Goal: Task Accomplishment & Management: Use online tool/utility

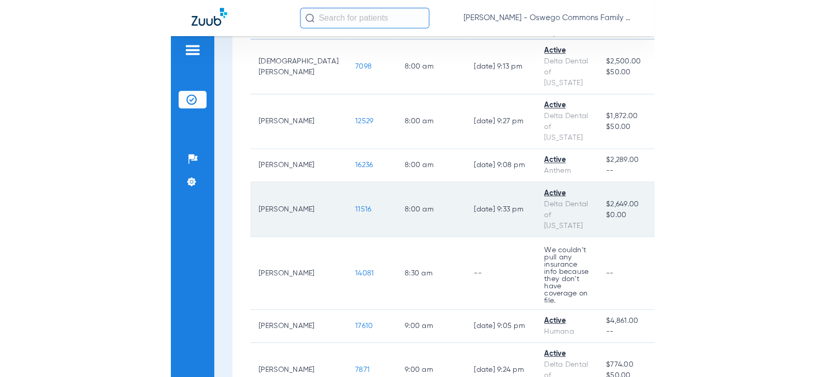
scroll to position [155, 0]
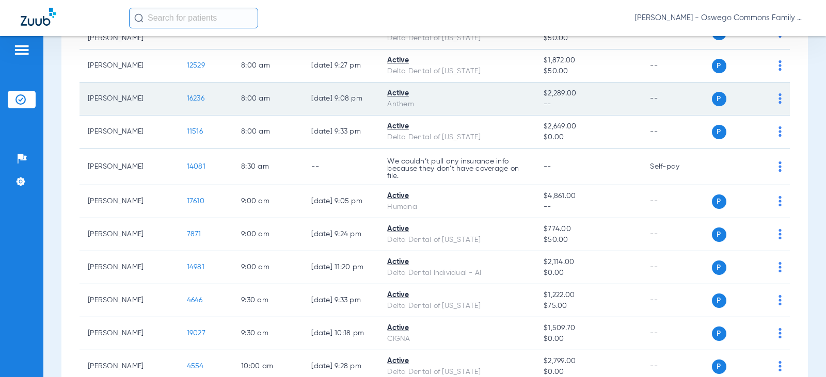
click at [483, 105] on div "P S" at bounding box center [747, 99] width 70 height 14
click at [483, 99] on img at bounding box center [780, 98] width 3 height 10
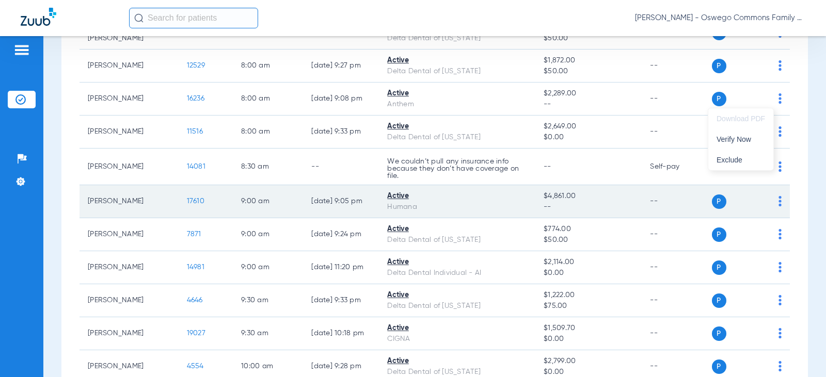
drag, startPoint x: 739, startPoint y: 140, endPoint x: 717, endPoint y: 200, distance: 64.1
click at [483, 140] on span "Verify Now" at bounding box center [741, 139] width 49 height 7
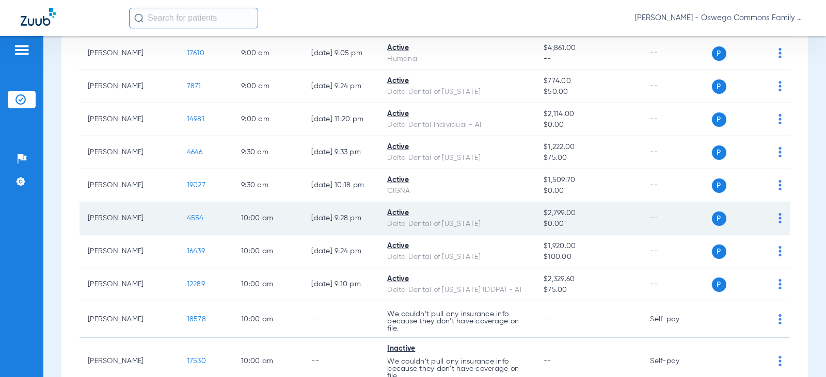
scroll to position [310, 0]
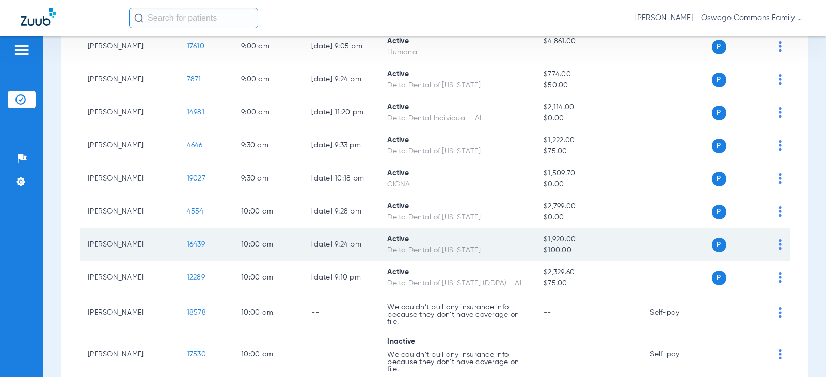
click at [483, 242] on div "P S" at bounding box center [747, 245] width 70 height 14
click at [483, 246] on img at bounding box center [780, 245] width 3 height 10
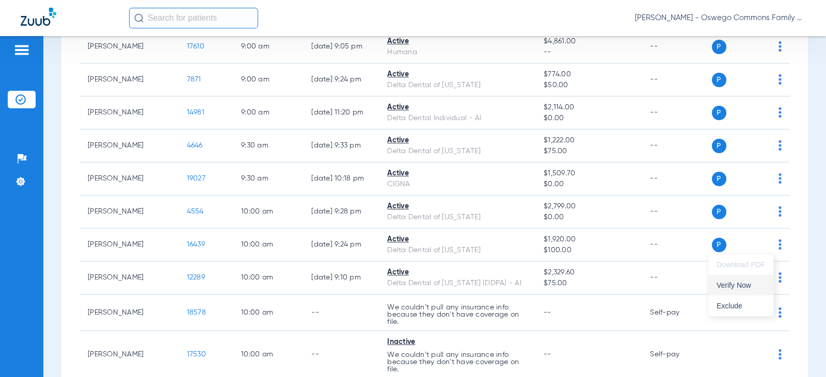
click at [483, 283] on span "Verify Now" at bounding box center [741, 285] width 49 height 7
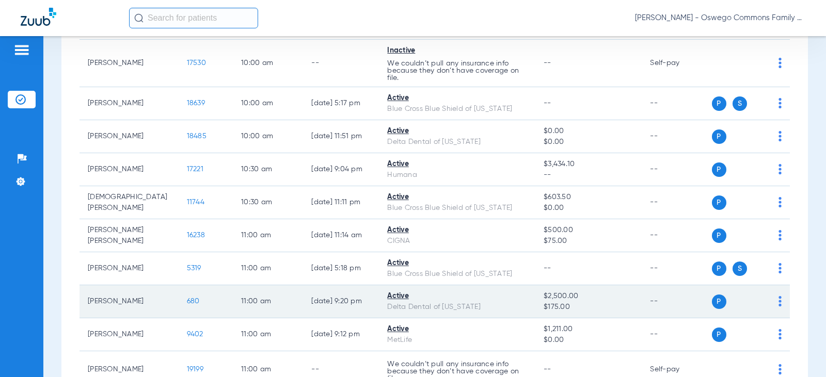
scroll to position [620, 0]
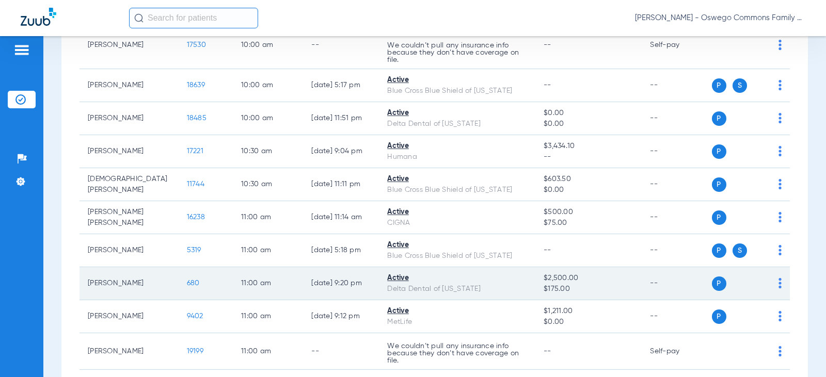
click at [483, 290] on div "P S" at bounding box center [747, 284] width 70 height 14
click at [483, 288] on img at bounding box center [780, 283] width 3 height 10
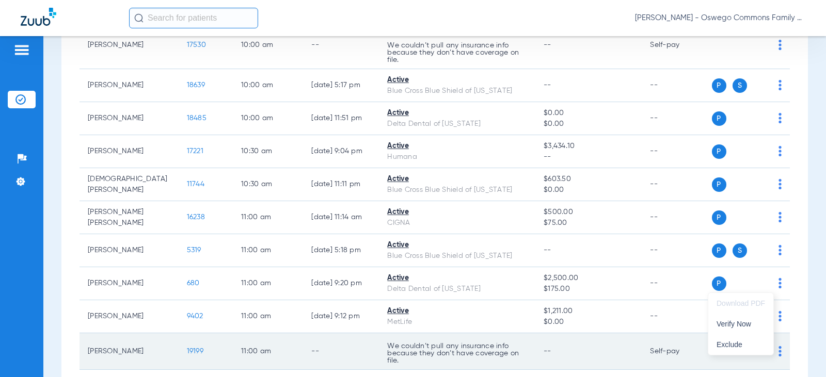
drag, startPoint x: 739, startPoint y: 328, endPoint x: 679, endPoint y: 341, distance: 62.3
click at [483, 328] on span "Verify Now" at bounding box center [741, 324] width 49 height 7
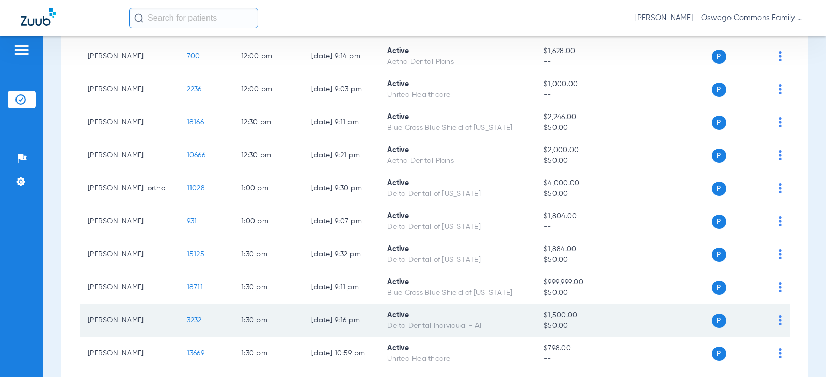
scroll to position [1188, 0]
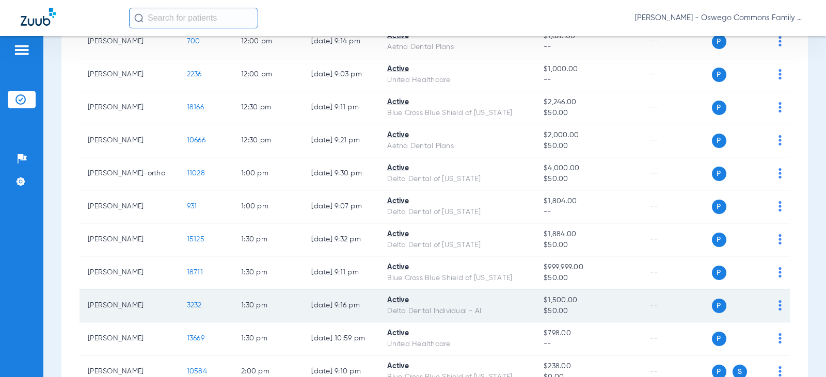
click at [483, 312] on span at bounding box center [780, 308] width 3 height 7
click at [483, 282] on span "Verify Now" at bounding box center [741, 279] width 49 height 7
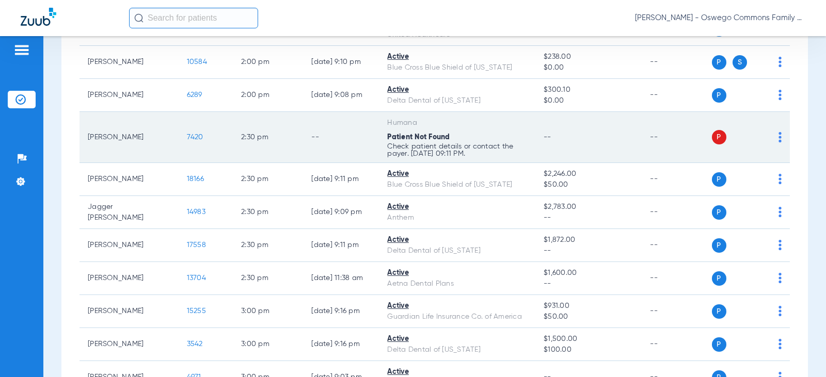
scroll to position [1549, 0]
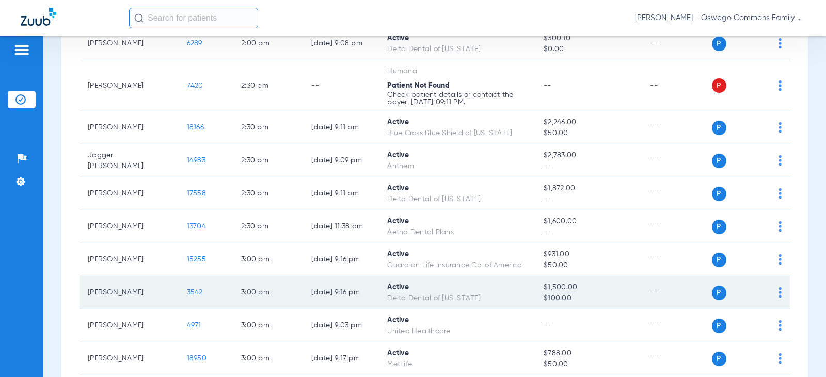
click at [483, 298] on img at bounding box center [780, 293] width 3 height 10
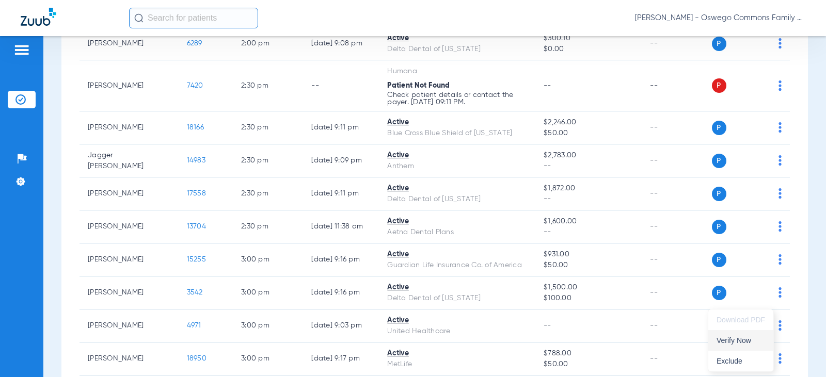
click at [483, 338] on span "Verify Now" at bounding box center [741, 340] width 49 height 7
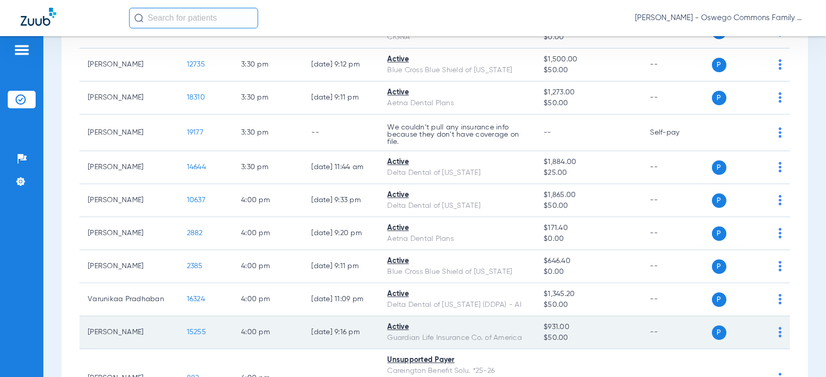
scroll to position [1911, 0]
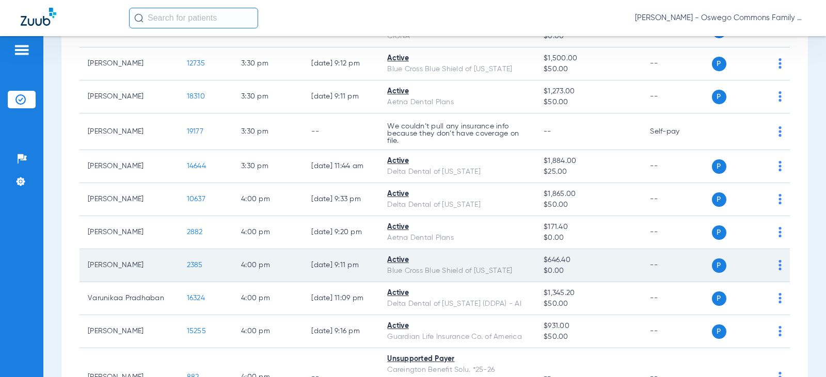
click at [483, 271] on img at bounding box center [780, 265] width 3 height 10
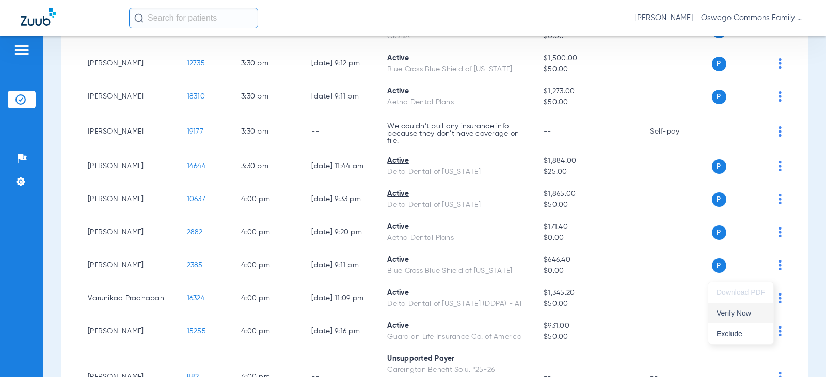
click at [483, 313] on span "Verify Now" at bounding box center [741, 313] width 49 height 7
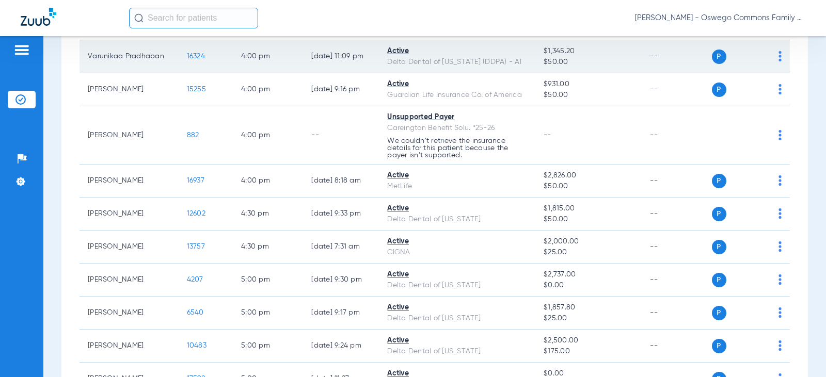
scroll to position [2169, 0]
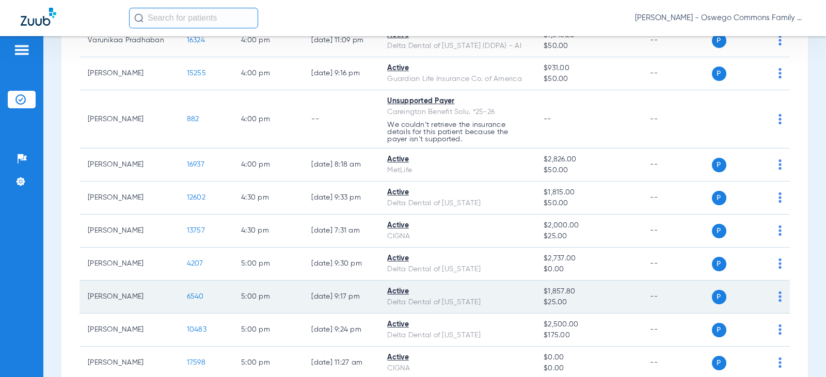
click at [483, 302] on img at bounding box center [780, 297] width 3 height 10
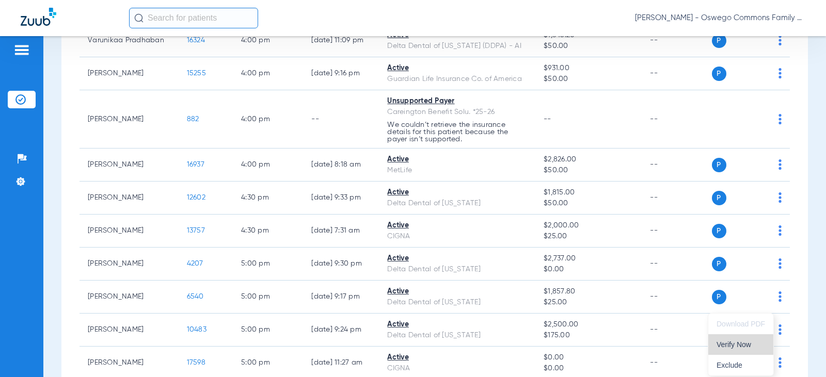
click at [483, 341] on span "Verify Now" at bounding box center [741, 344] width 49 height 7
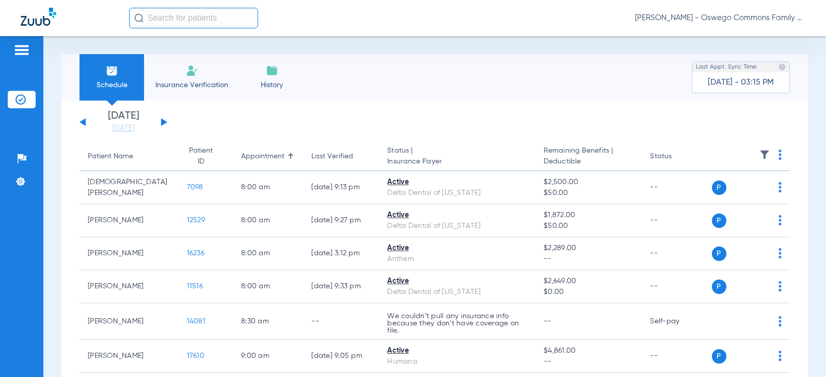
scroll to position [52, 0]
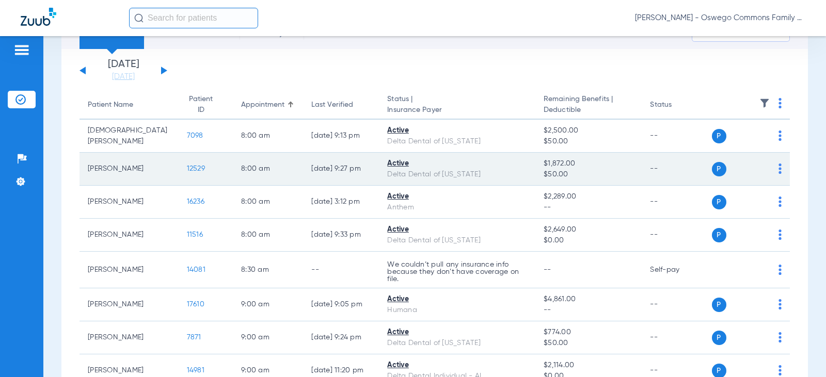
click at [483, 166] on img at bounding box center [780, 169] width 3 height 10
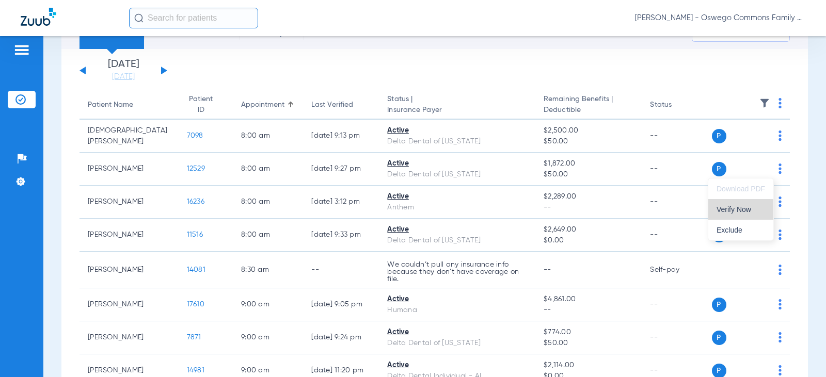
click at [483, 211] on span "Verify Now" at bounding box center [741, 209] width 49 height 7
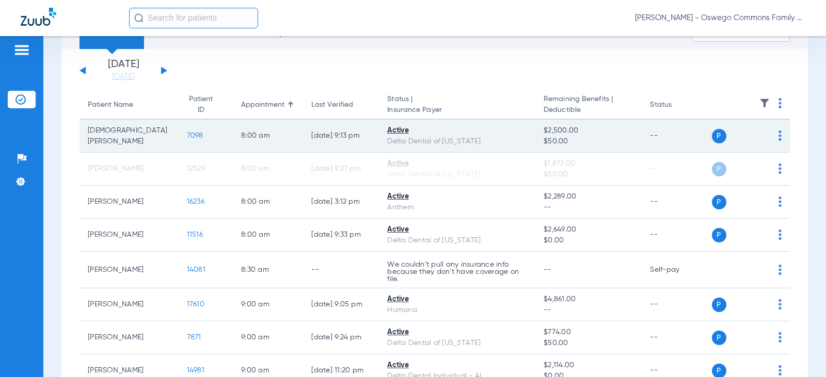
click at [483, 140] on td "P S" at bounding box center [751, 136] width 78 height 33
click at [483, 139] on img at bounding box center [780, 136] width 3 height 10
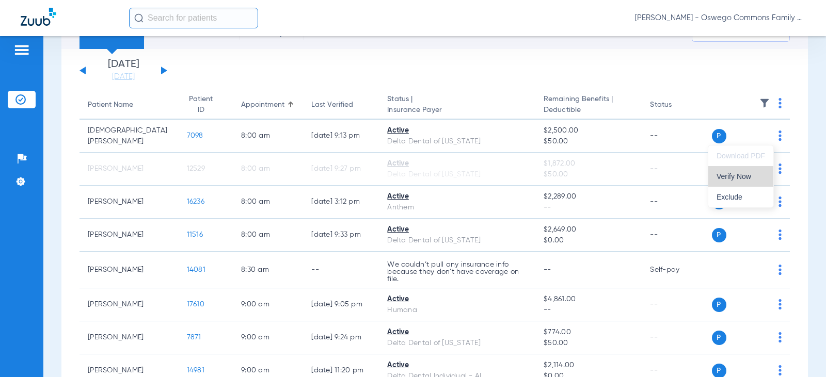
click at [483, 175] on span "Verify Now" at bounding box center [741, 176] width 49 height 7
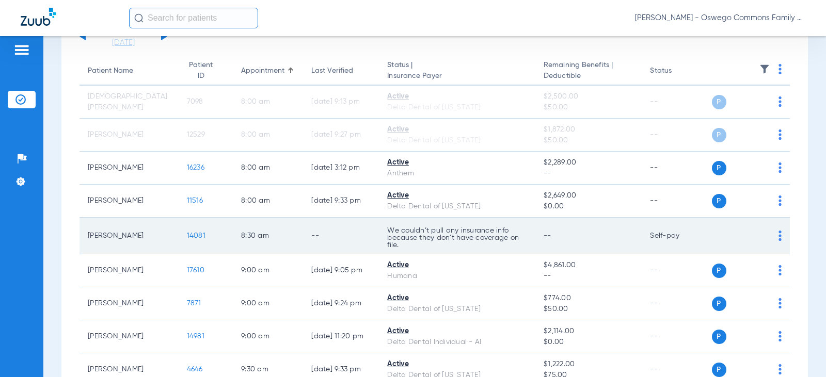
scroll to position [103, 0]
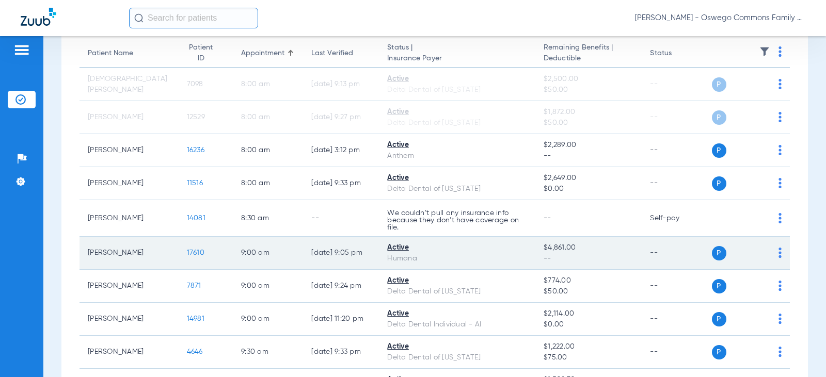
click at [483, 253] on td "P S" at bounding box center [751, 253] width 78 height 33
click at [483, 258] on div "P S" at bounding box center [747, 253] width 70 height 14
click at [483, 254] on img at bounding box center [780, 253] width 3 height 10
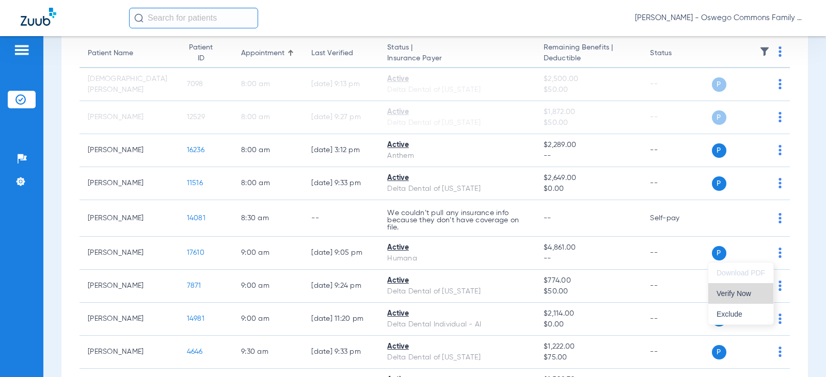
click at [483, 292] on span "Verify Now" at bounding box center [741, 293] width 49 height 7
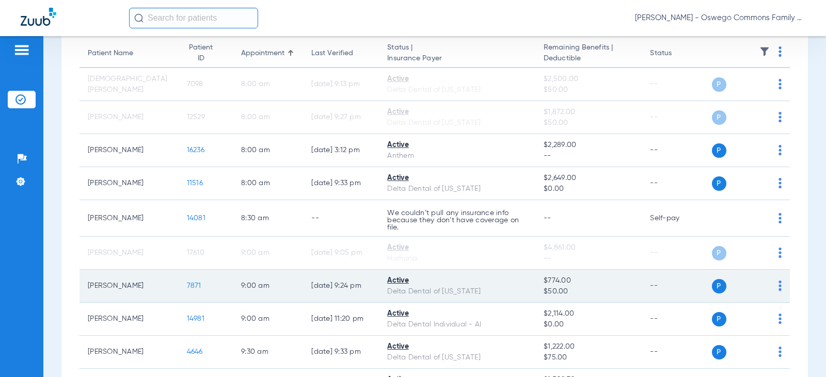
click at [483, 288] on img at bounding box center [780, 286] width 3 height 10
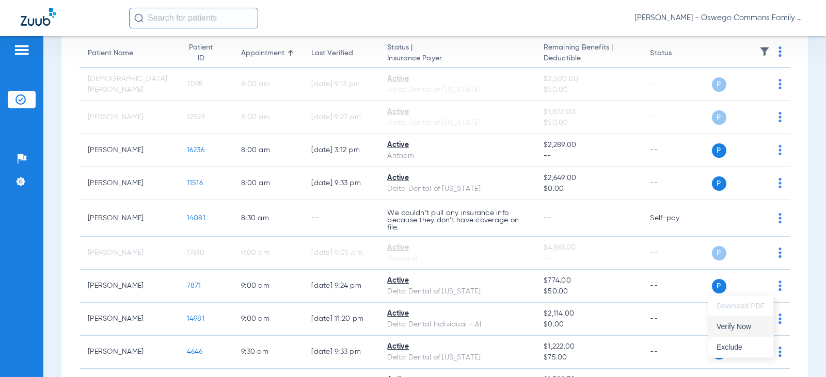
click at [483, 326] on span "Verify Now" at bounding box center [741, 326] width 49 height 7
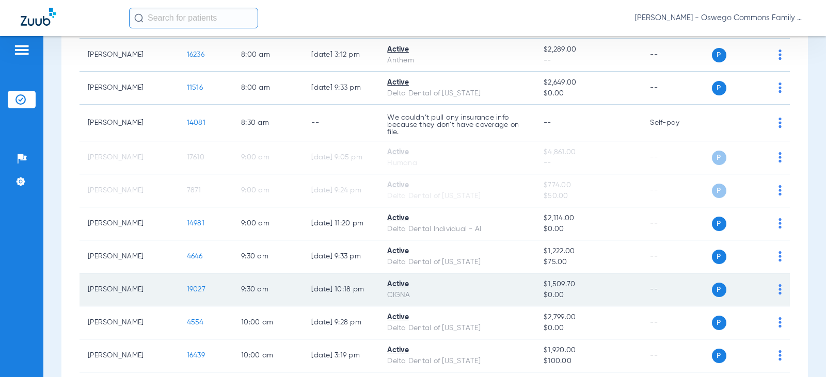
scroll to position [207, 0]
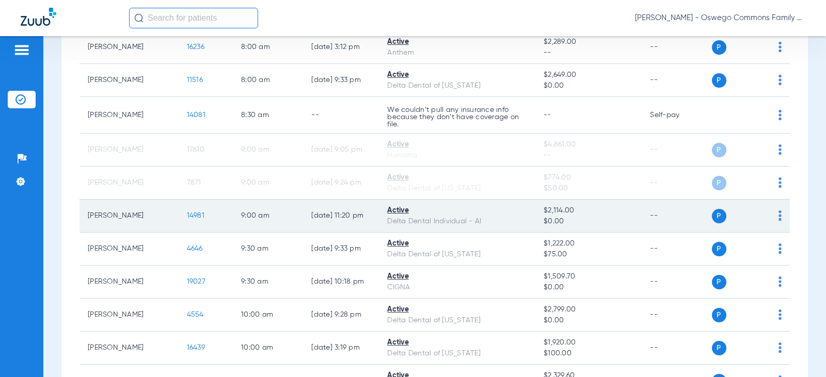
click at [483, 215] on td "P S" at bounding box center [751, 216] width 78 height 33
click at [483, 217] on td "P S" at bounding box center [751, 216] width 78 height 33
click at [483, 218] on img at bounding box center [780, 216] width 3 height 10
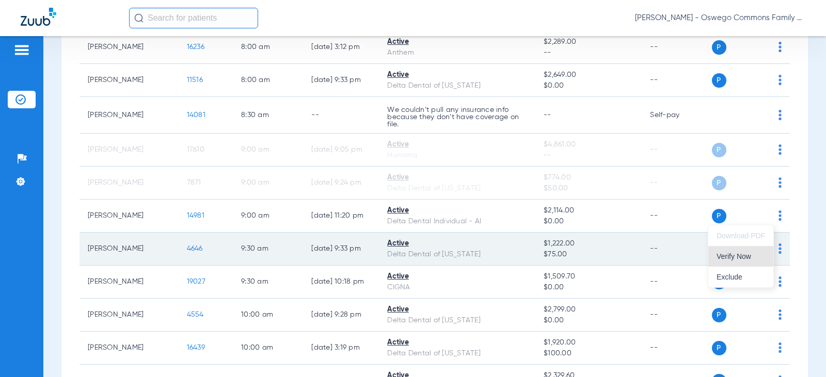
click at [483, 260] on button "Verify Now" at bounding box center [740, 256] width 65 height 21
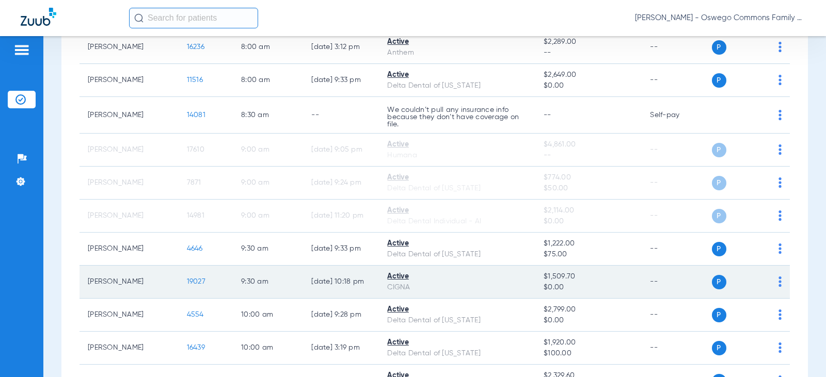
click at [483, 282] on div "P S" at bounding box center [747, 282] width 70 height 14
click at [483, 280] on div "P S" at bounding box center [747, 282] width 70 height 14
click at [483, 280] on img at bounding box center [780, 282] width 3 height 10
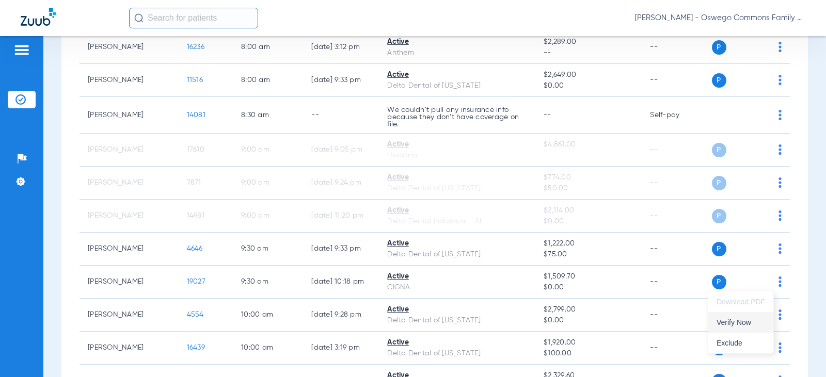
click at [483, 324] on span "Verify Now" at bounding box center [741, 322] width 49 height 7
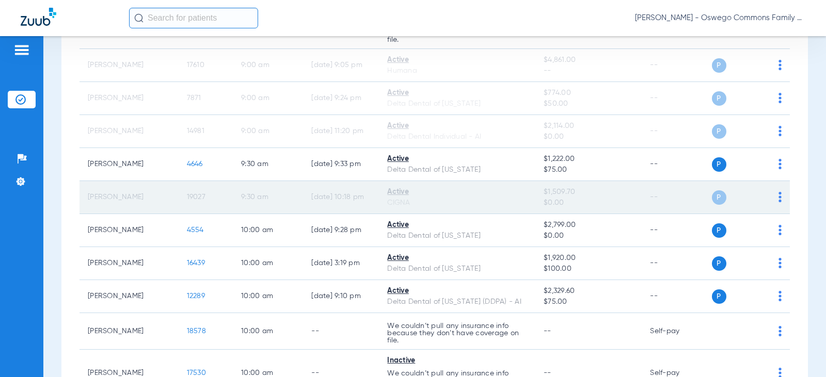
scroll to position [310, 0]
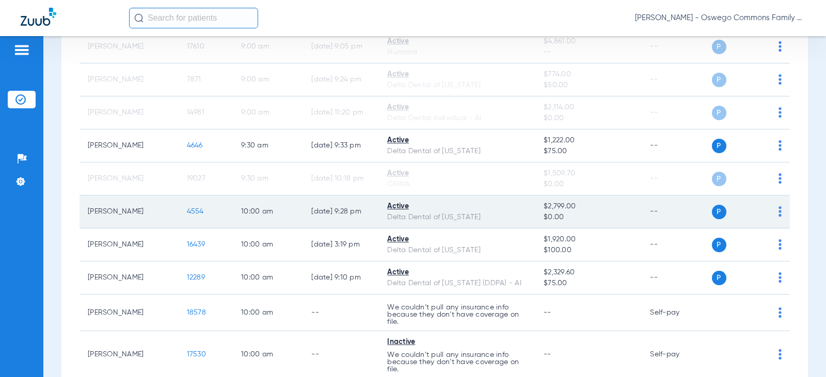
click at [483, 217] on td "P S" at bounding box center [751, 212] width 78 height 33
click at [483, 214] on img at bounding box center [780, 212] width 3 height 10
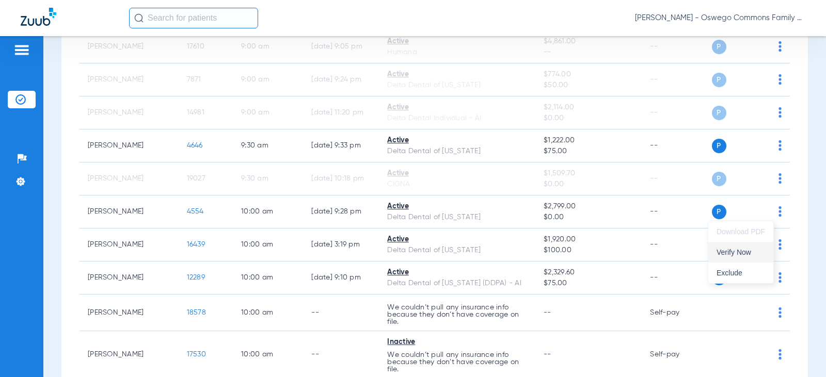
click at [483, 251] on span "Verify Now" at bounding box center [741, 252] width 49 height 7
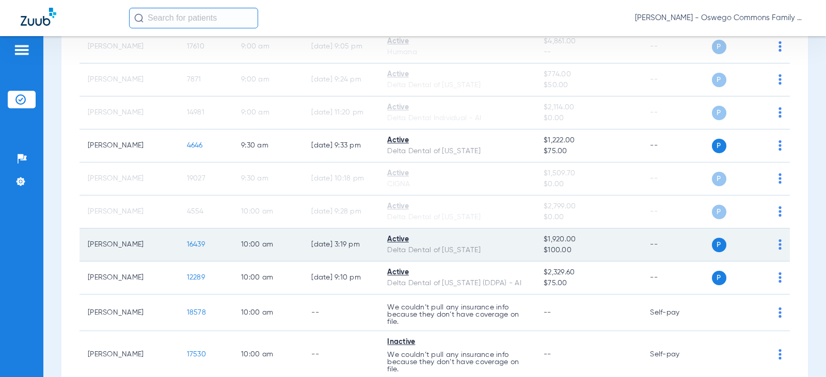
scroll to position [361, 0]
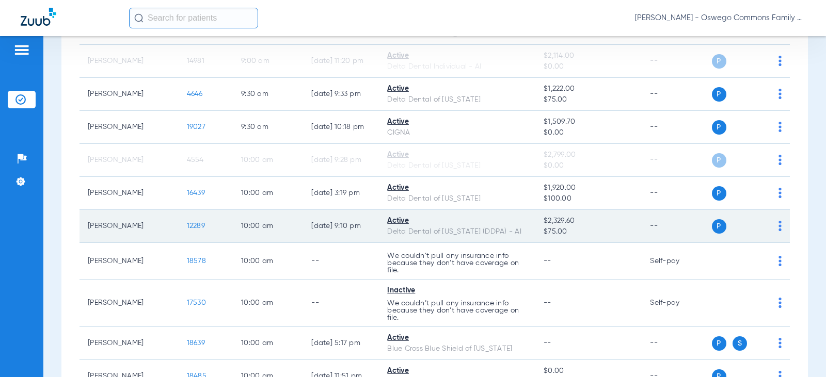
click at [483, 228] on td "P S" at bounding box center [751, 226] width 78 height 33
click at [483, 230] on td "P S" at bounding box center [751, 226] width 78 height 33
click at [483, 229] on img at bounding box center [780, 226] width 3 height 10
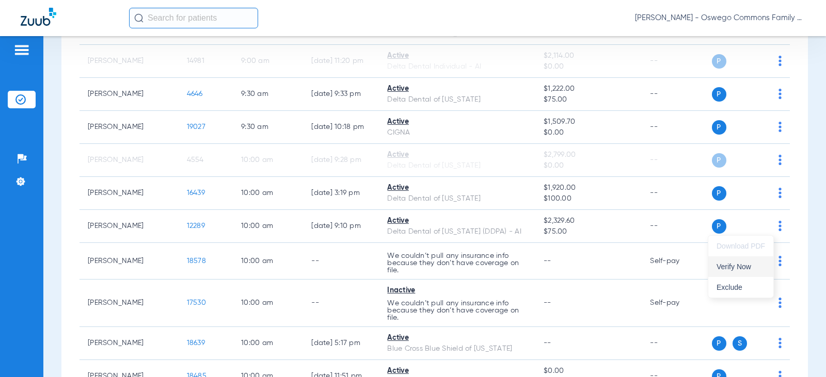
click at [483, 266] on span "Verify Now" at bounding box center [741, 266] width 49 height 7
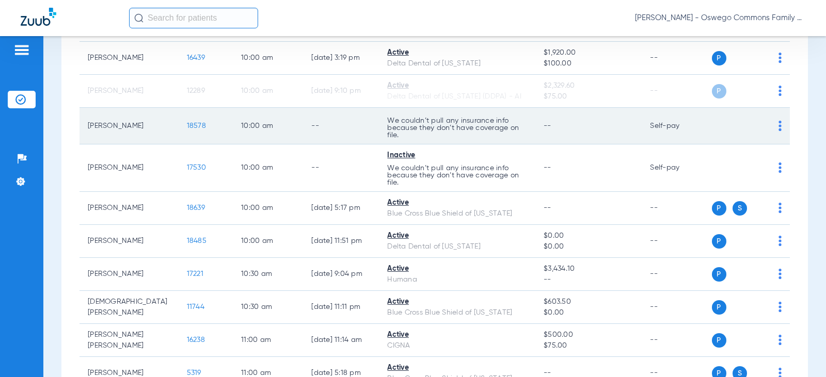
scroll to position [516, 0]
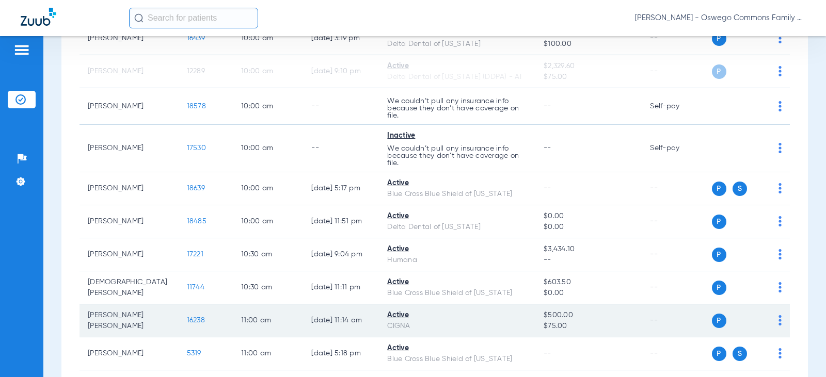
click at [483, 318] on img at bounding box center [780, 320] width 3 height 10
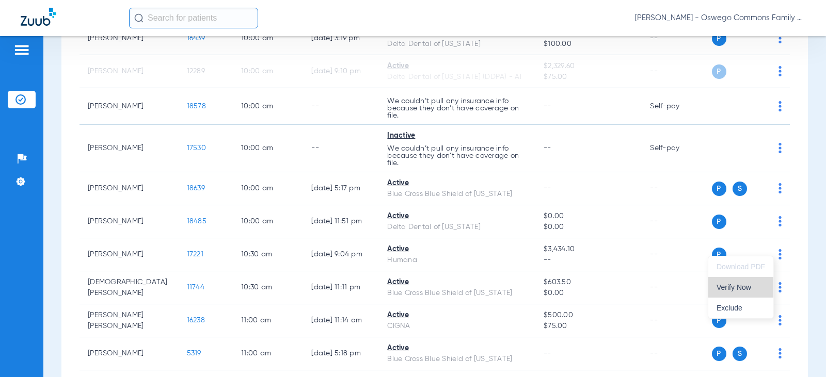
click at [483, 291] on span "Verify Now" at bounding box center [741, 287] width 49 height 7
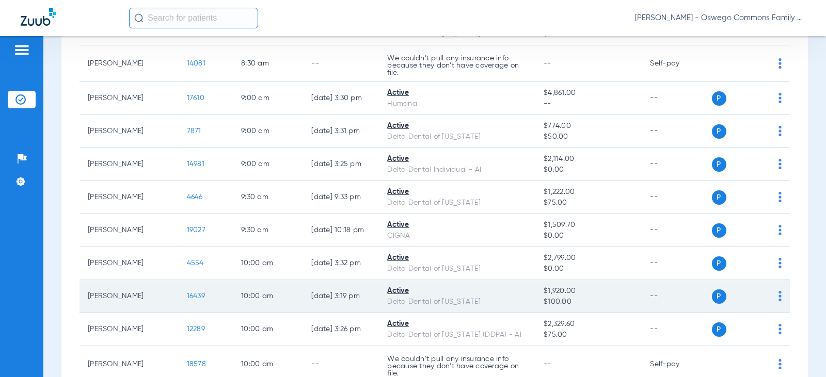
scroll to position [0, 0]
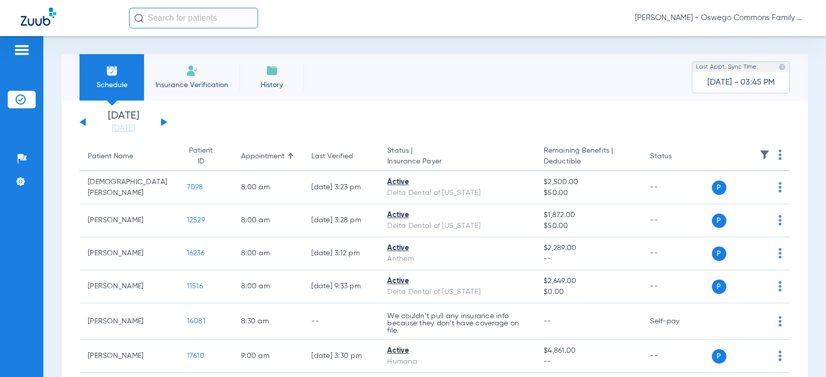
click at [211, 16] on input "text" at bounding box center [193, 18] width 129 height 21
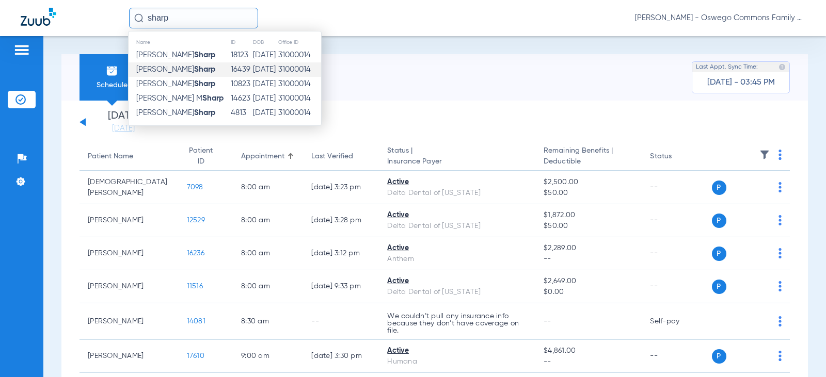
type input "sharp"
click at [194, 69] on strong "Sharp" at bounding box center [204, 70] width 21 height 8
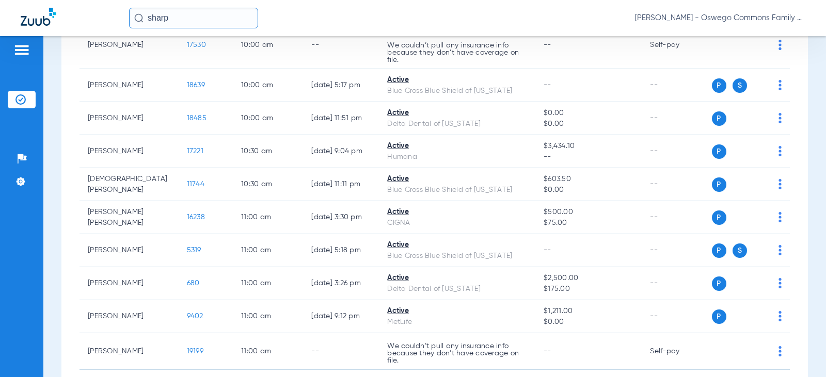
scroll to position [671, 0]
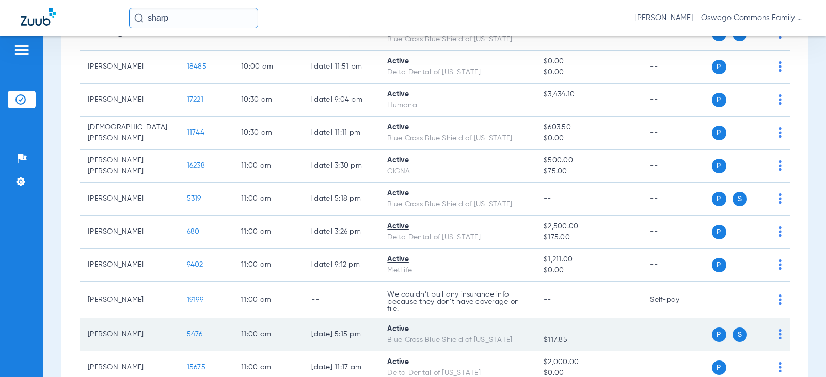
click at [483, 340] on div "P S" at bounding box center [747, 335] width 70 height 14
click at [483, 339] on img at bounding box center [780, 334] width 3 height 10
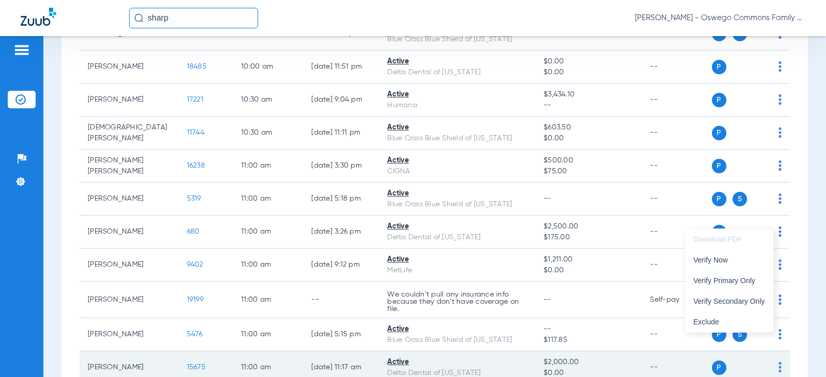
click at [483, 264] on span "Verify Now" at bounding box center [729, 260] width 72 height 7
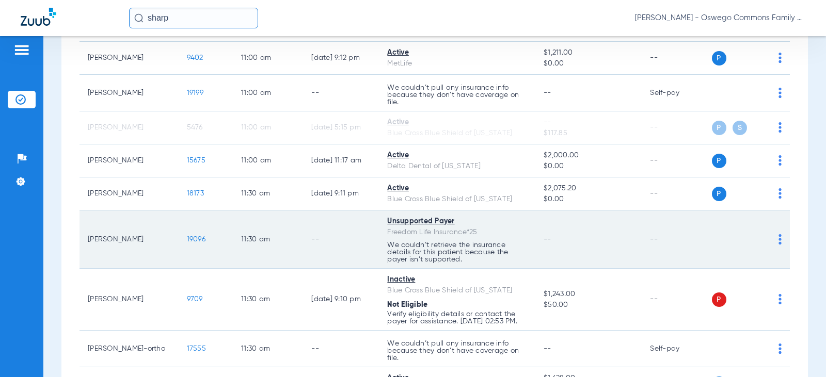
scroll to position [878, 0]
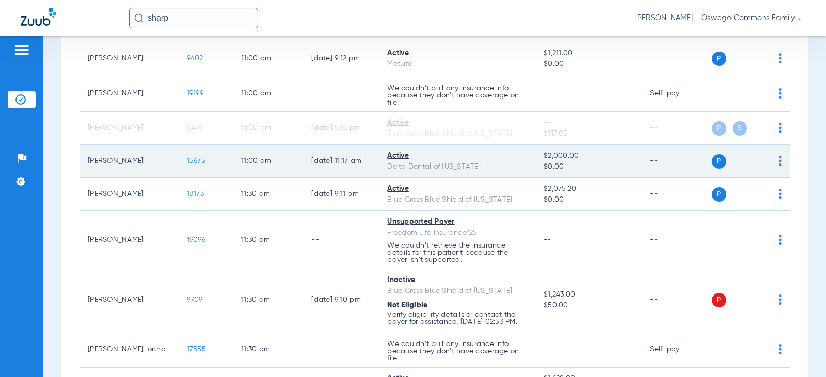
click at [483, 161] on img at bounding box center [780, 161] width 3 height 10
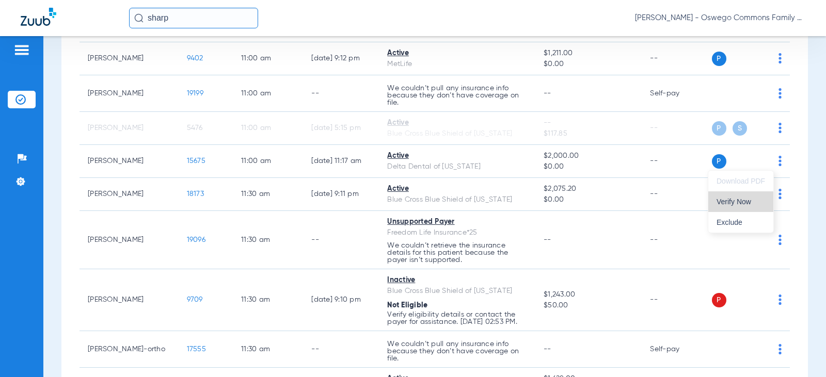
click at [483, 205] on span "Verify Now" at bounding box center [741, 201] width 49 height 7
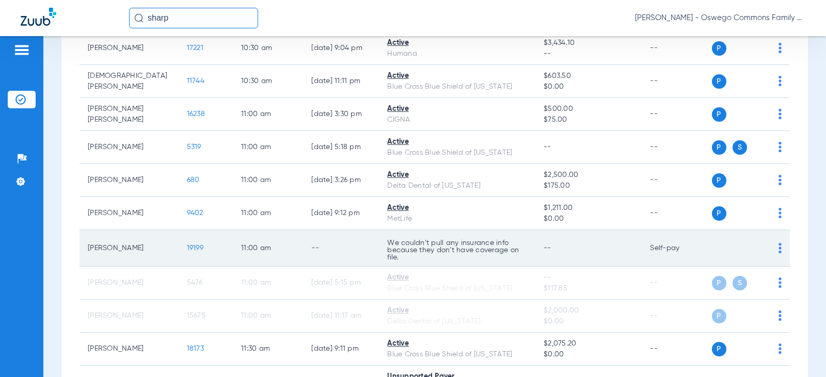
scroll to position [671, 0]
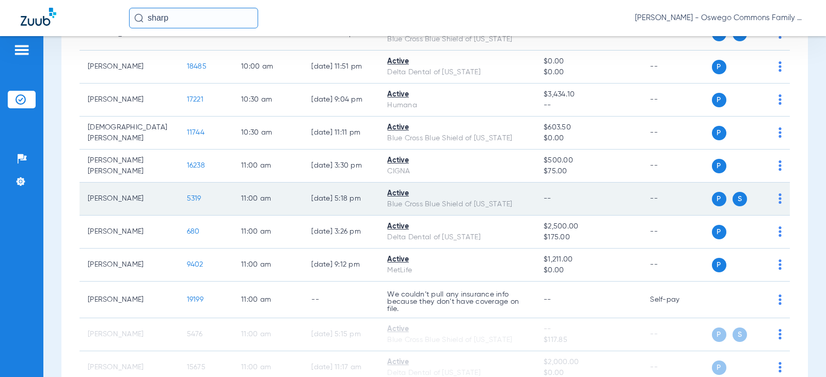
click at [483, 200] on img at bounding box center [780, 199] width 3 height 10
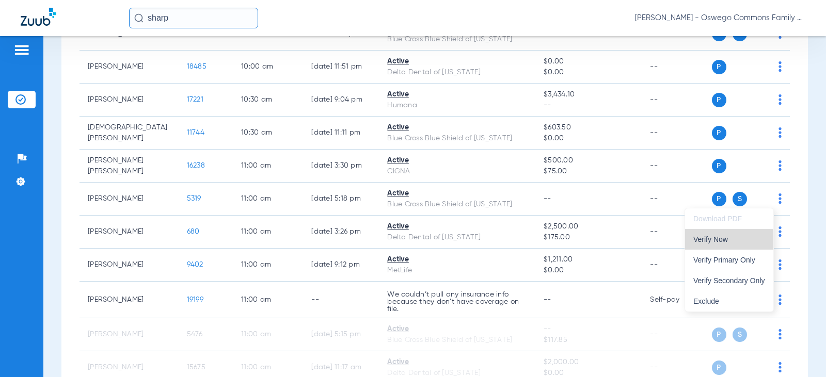
click at [483, 241] on span "Verify Now" at bounding box center [729, 239] width 72 height 7
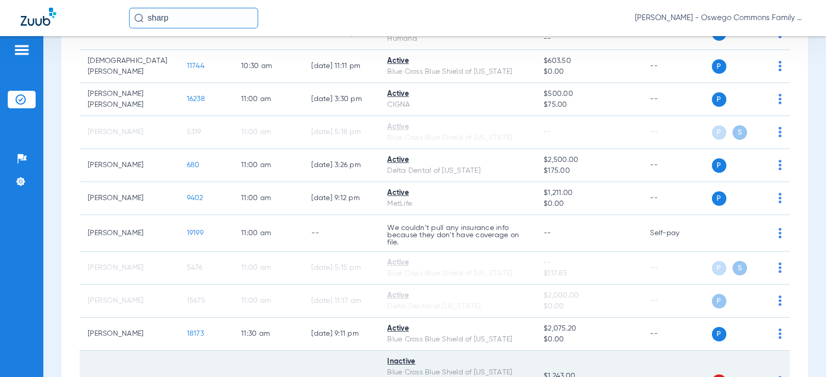
scroll to position [811, 0]
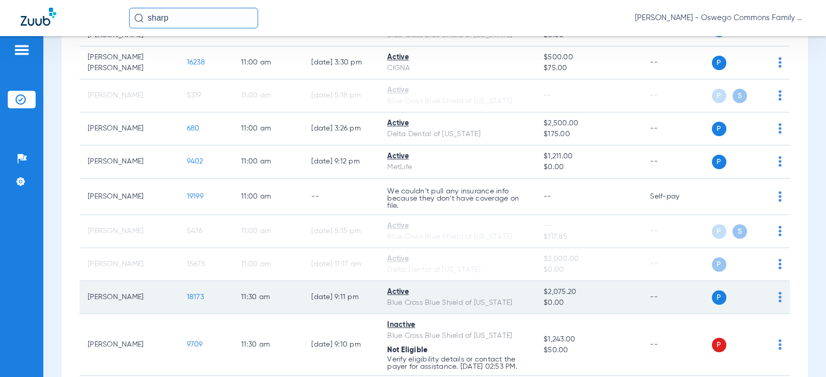
click at [483, 295] on img at bounding box center [780, 297] width 3 height 10
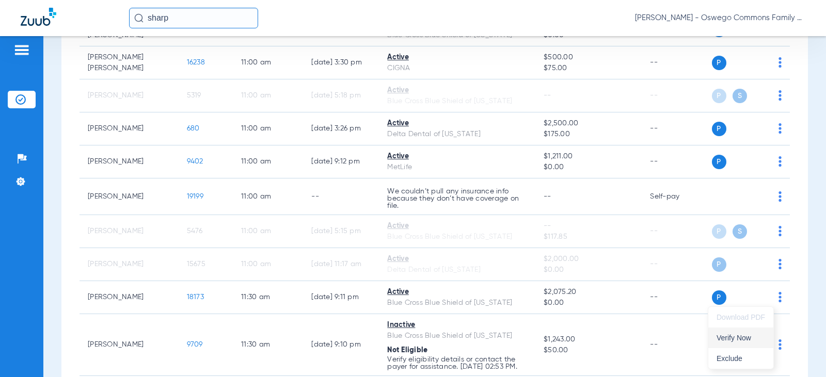
click at [483, 335] on span "Verify Now" at bounding box center [741, 338] width 49 height 7
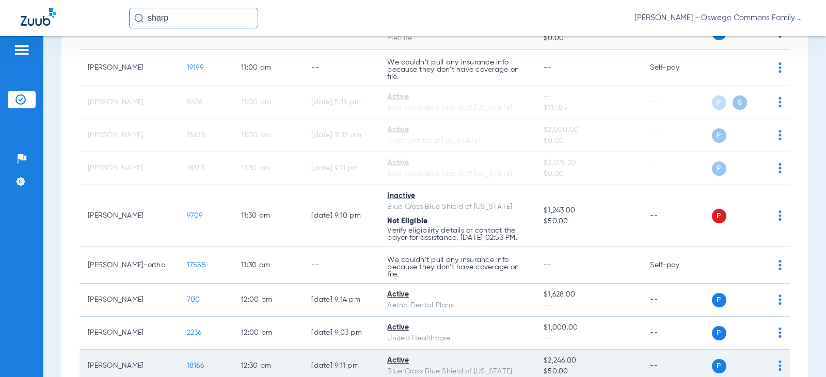
scroll to position [966, 0]
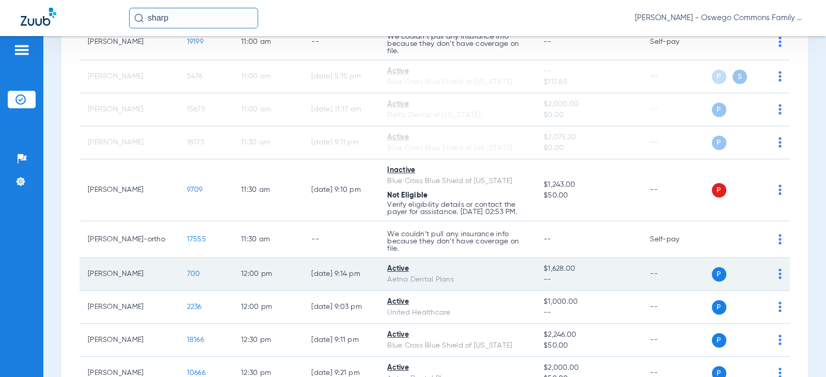
click at [483, 279] on img at bounding box center [780, 274] width 3 height 10
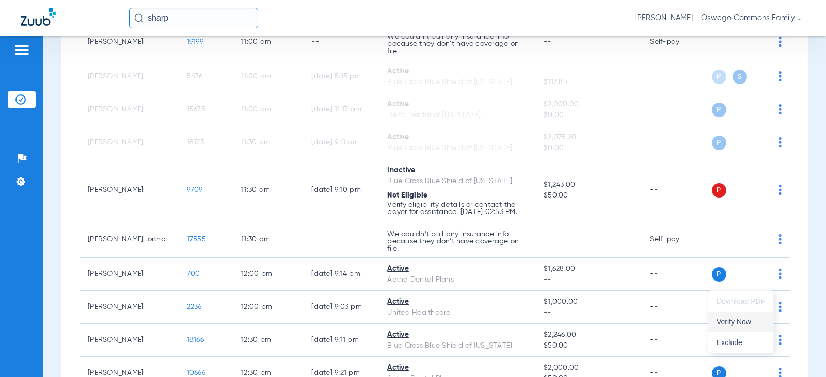
click at [483, 320] on span "Verify Now" at bounding box center [741, 322] width 49 height 7
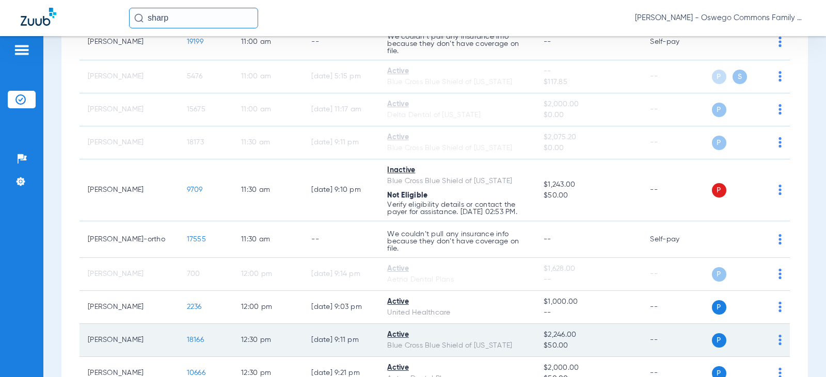
scroll to position [1018, 0]
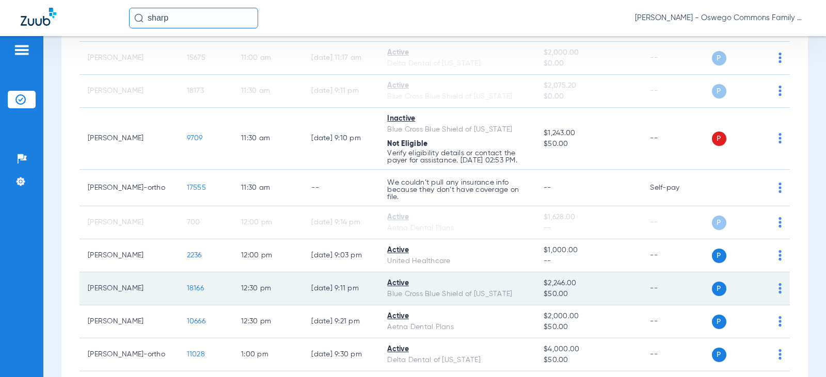
click at [483, 294] on img at bounding box center [780, 288] width 3 height 10
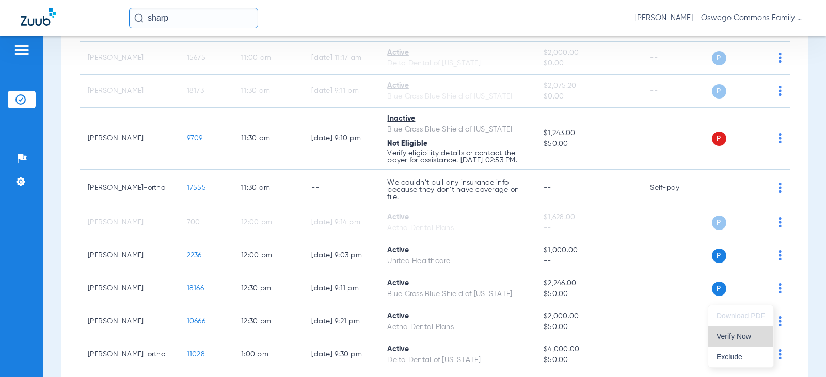
click at [483, 334] on span "Verify Now" at bounding box center [741, 336] width 49 height 7
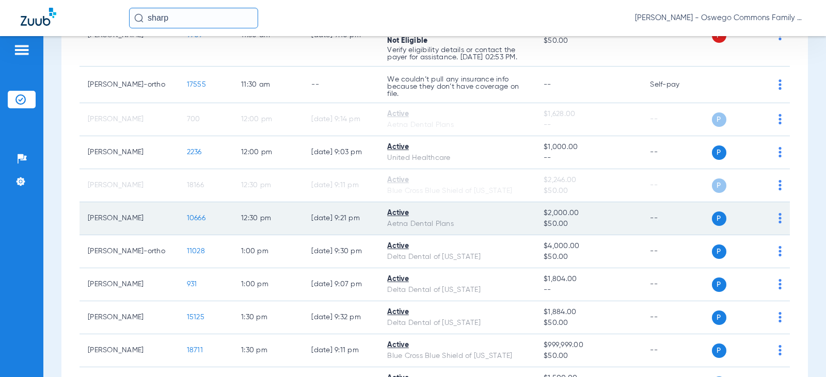
scroll to position [1173, 0]
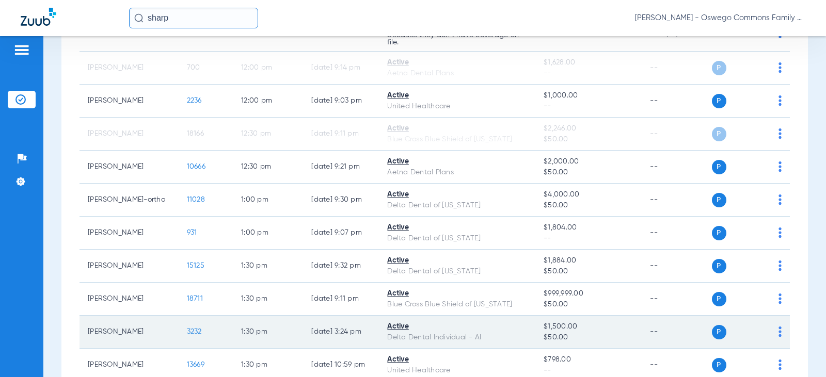
click at [483, 337] on img at bounding box center [780, 332] width 3 height 10
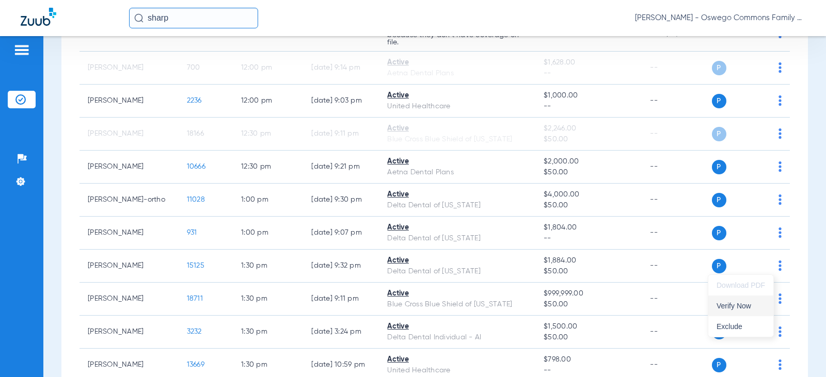
click at [483, 311] on button "Verify Now" at bounding box center [740, 306] width 65 height 21
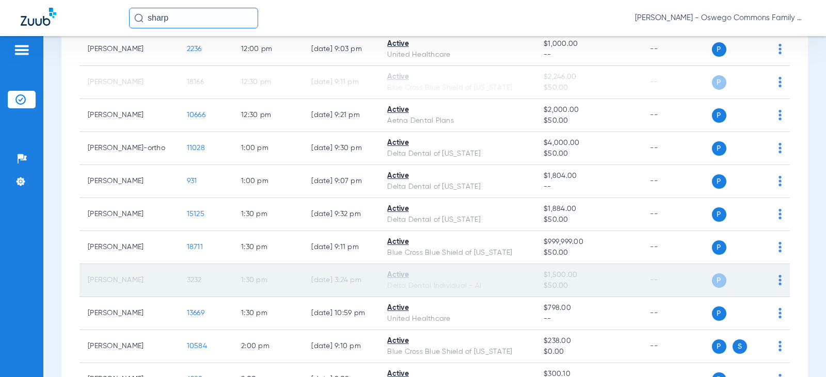
scroll to position [1276, 0]
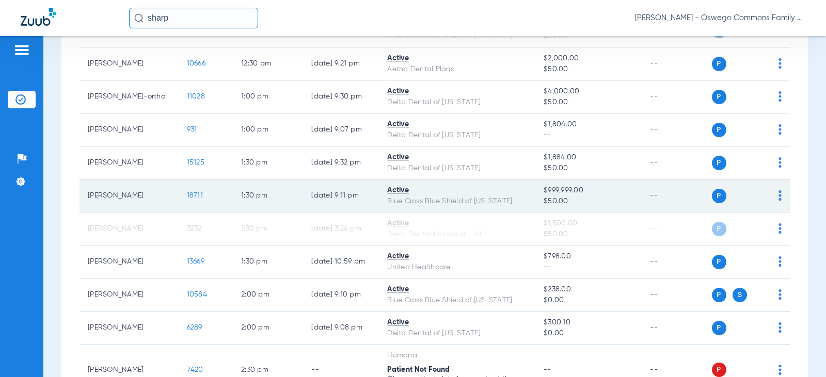
click at [483, 211] on td "P S" at bounding box center [751, 196] width 78 height 33
click at [483, 201] on img at bounding box center [780, 196] width 3 height 10
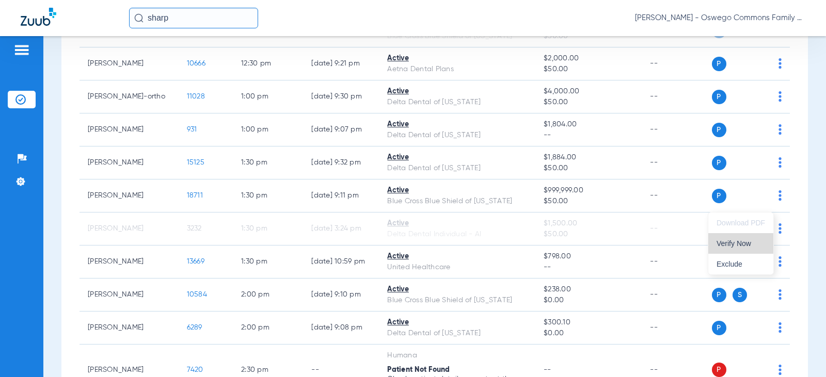
click at [483, 245] on span "Verify Now" at bounding box center [741, 243] width 49 height 7
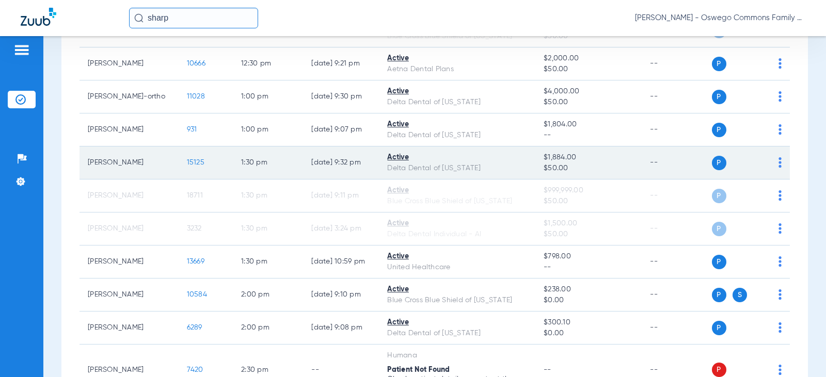
click at [483, 167] on div "P S" at bounding box center [747, 163] width 70 height 14
click at [483, 168] on img at bounding box center [780, 162] width 3 height 10
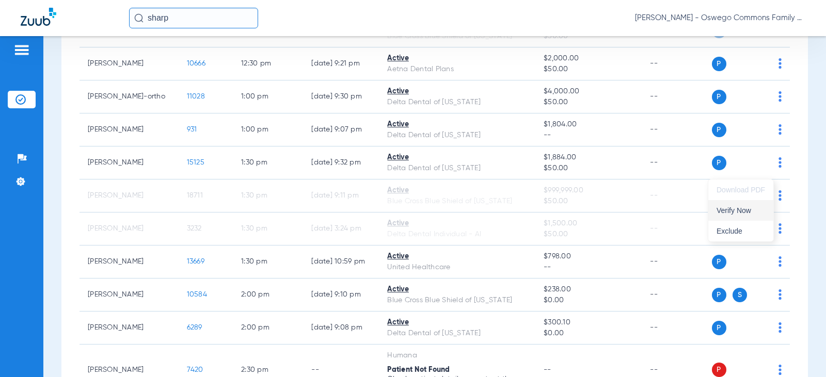
click at [483, 214] on span "Verify Now" at bounding box center [741, 210] width 49 height 7
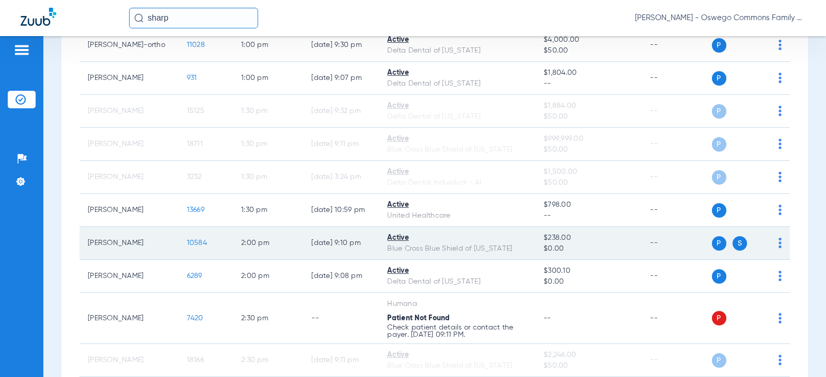
scroll to position [1379, 0]
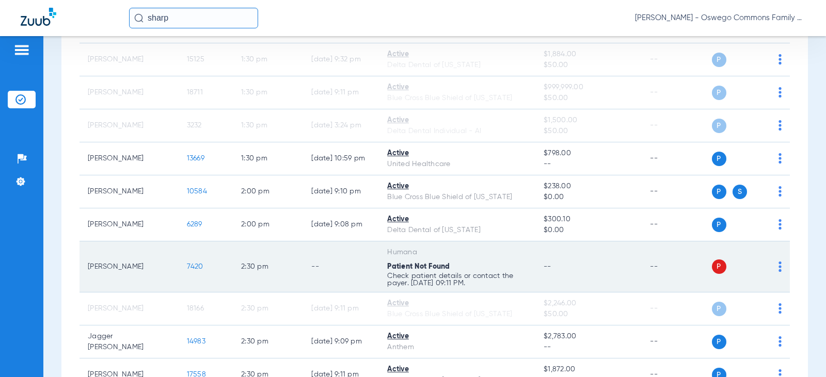
click at [483, 274] on div "P S" at bounding box center [747, 267] width 70 height 14
click at [483, 272] on img at bounding box center [780, 267] width 3 height 10
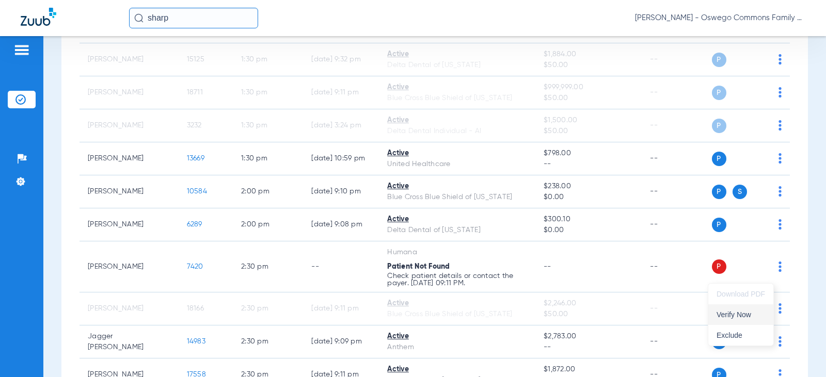
click at [483, 315] on span "Verify Now" at bounding box center [741, 314] width 49 height 7
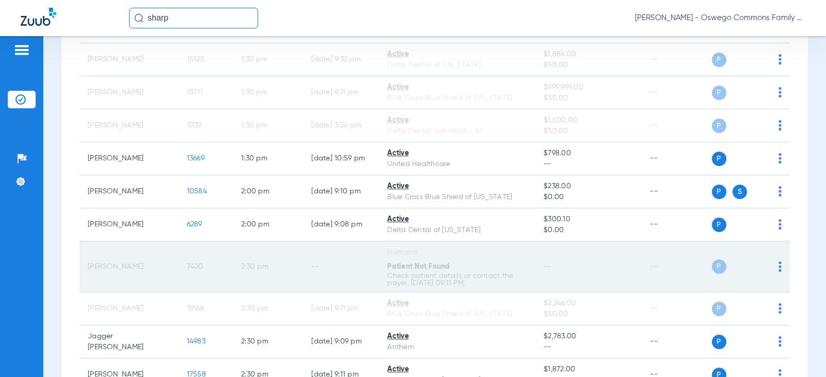
scroll to position [1431, 0]
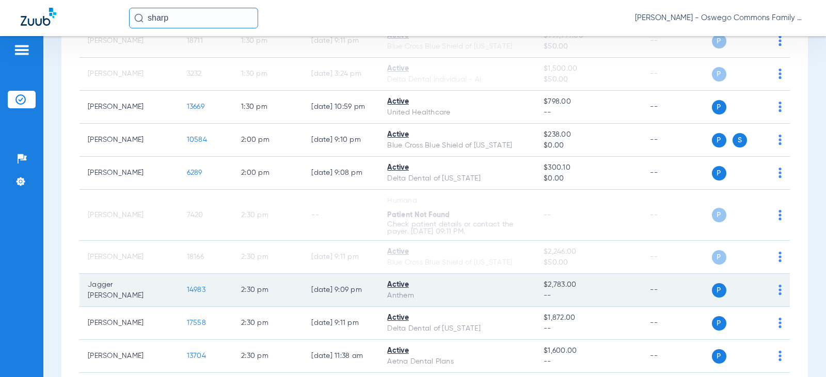
click at [483, 298] on div "P S" at bounding box center [747, 290] width 70 height 14
click at [483, 295] on img at bounding box center [780, 290] width 3 height 10
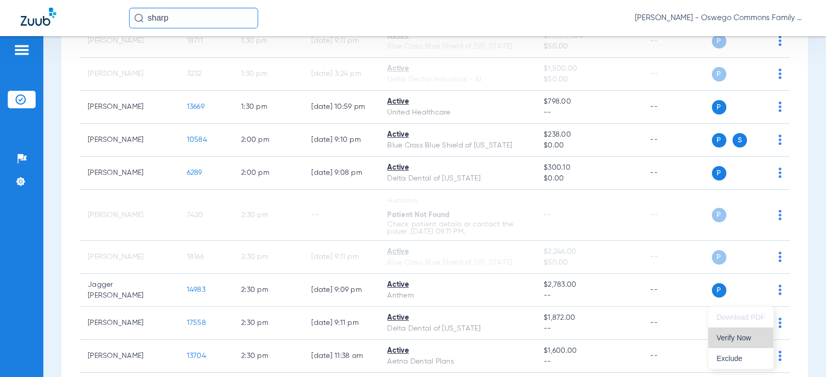
click at [483, 342] on span "Verify Now" at bounding box center [741, 338] width 49 height 7
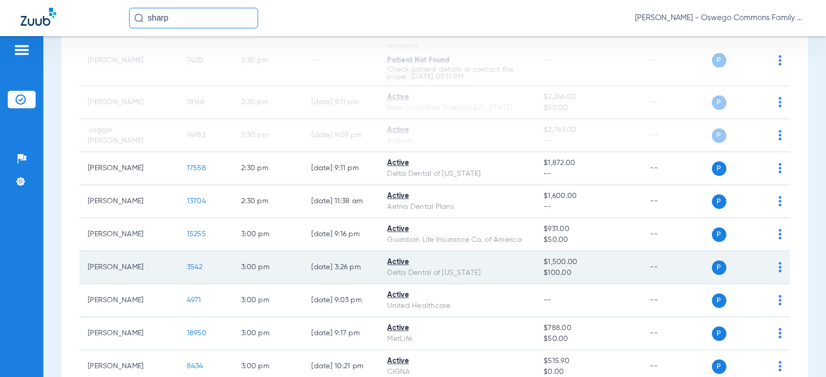
scroll to position [1637, 0]
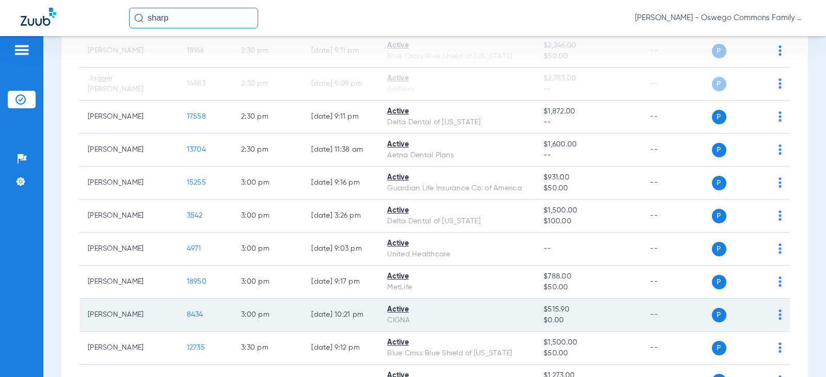
click at [483, 325] on td "P S" at bounding box center [751, 315] width 78 height 33
click at [483, 320] on img at bounding box center [780, 315] width 3 height 10
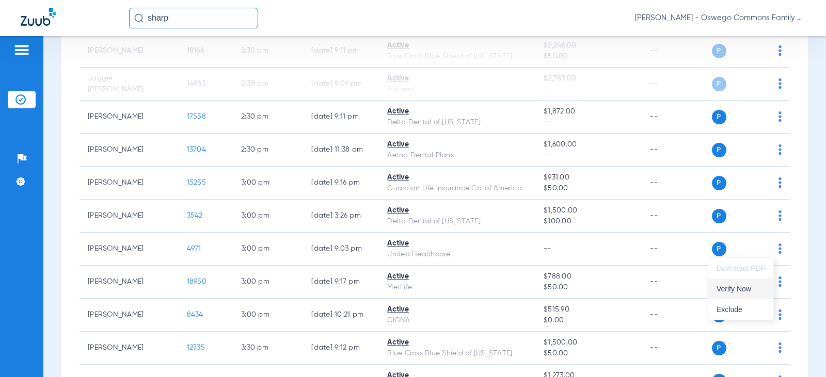
click at [483, 293] on span "Verify Now" at bounding box center [741, 289] width 49 height 7
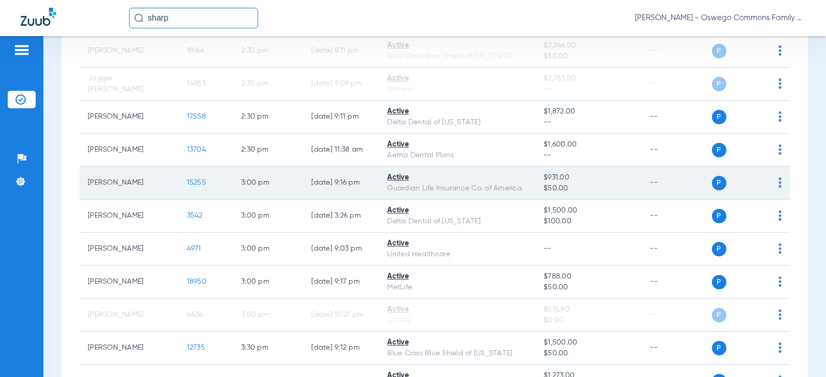
click at [483, 193] on td "P S" at bounding box center [751, 183] width 78 height 33
click at [483, 194] on td "P S" at bounding box center [751, 183] width 78 height 33
click at [483, 188] on img at bounding box center [780, 183] width 3 height 10
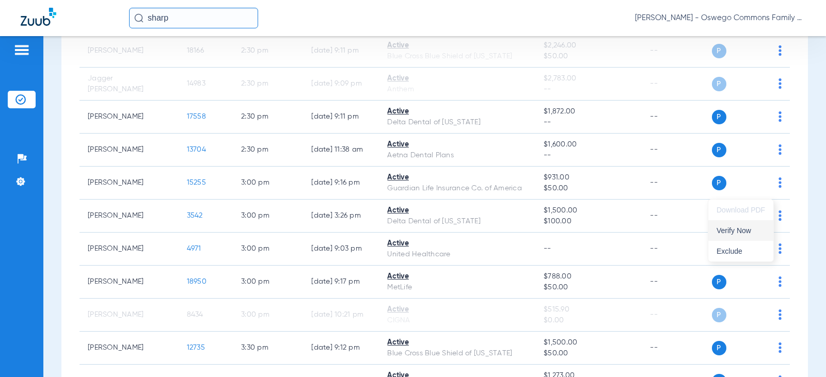
click at [483, 232] on span "Verify Now" at bounding box center [741, 230] width 49 height 7
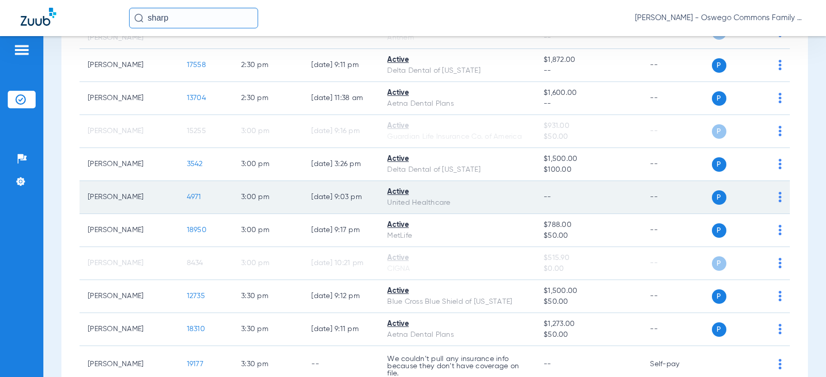
scroll to position [1741, 0]
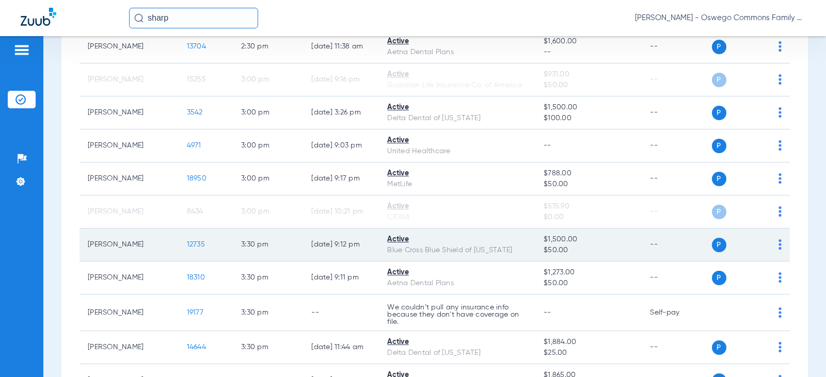
click at [483, 254] on td "P S" at bounding box center [751, 245] width 78 height 33
click at [483, 250] on img at bounding box center [780, 245] width 3 height 10
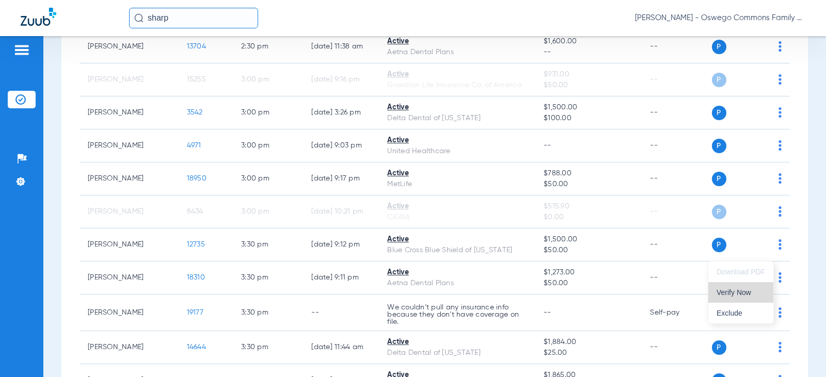
click at [483, 295] on span "Verify Now" at bounding box center [741, 292] width 49 height 7
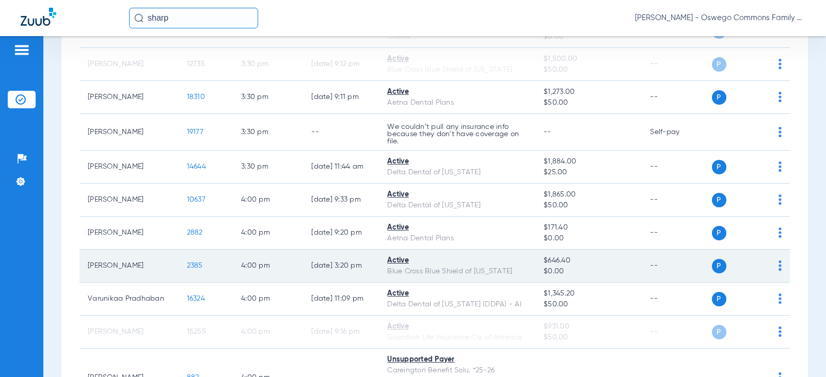
scroll to position [1947, 0]
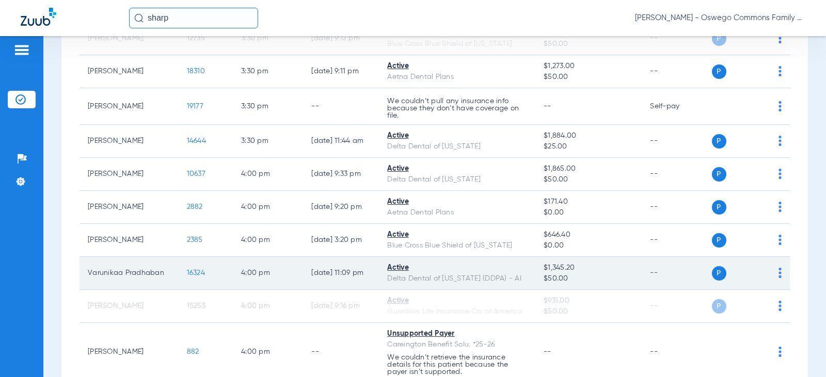
click at [483, 278] on img at bounding box center [780, 273] width 3 height 10
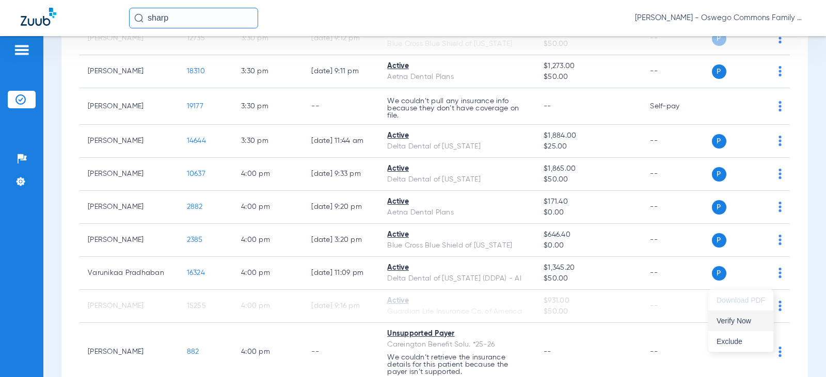
click at [483, 321] on span "Verify Now" at bounding box center [741, 321] width 49 height 7
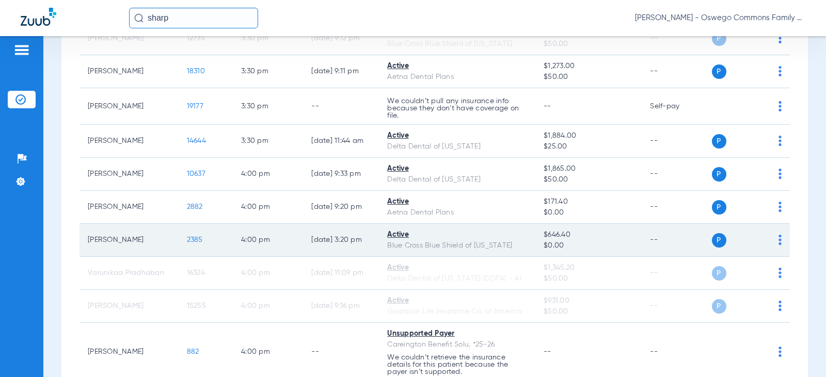
click at [483, 248] on div "P S" at bounding box center [747, 240] width 70 height 14
click at [483, 245] on img at bounding box center [780, 240] width 3 height 10
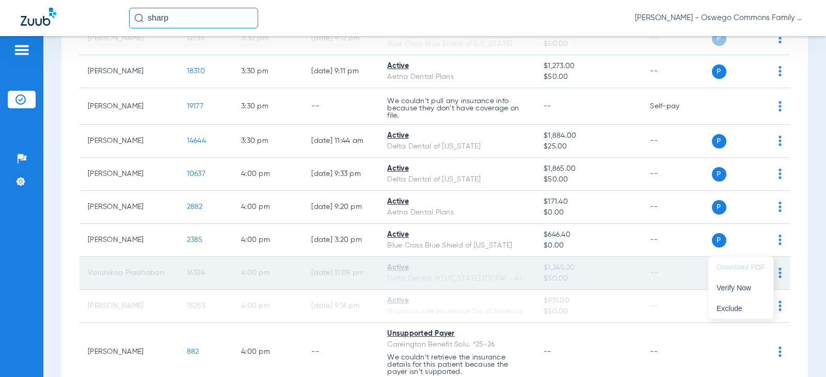
drag, startPoint x: 742, startPoint y: 286, endPoint x: 539, endPoint y: 281, distance: 203.5
click at [483, 287] on span "Verify Now" at bounding box center [741, 288] width 49 height 7
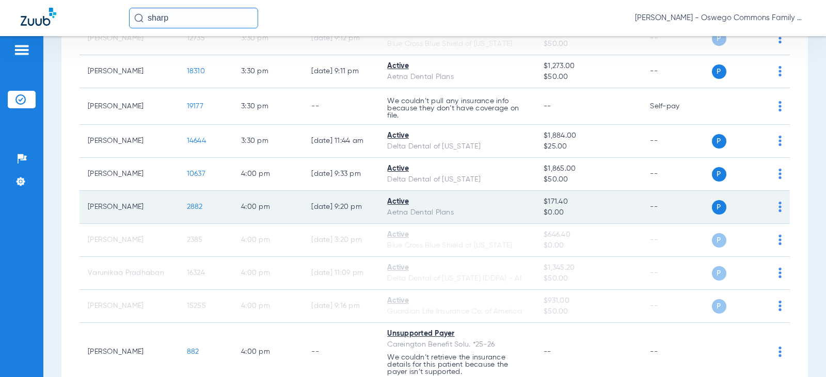
click at [483, 212] on img at bounding box center [780, 207] width 3 height 10
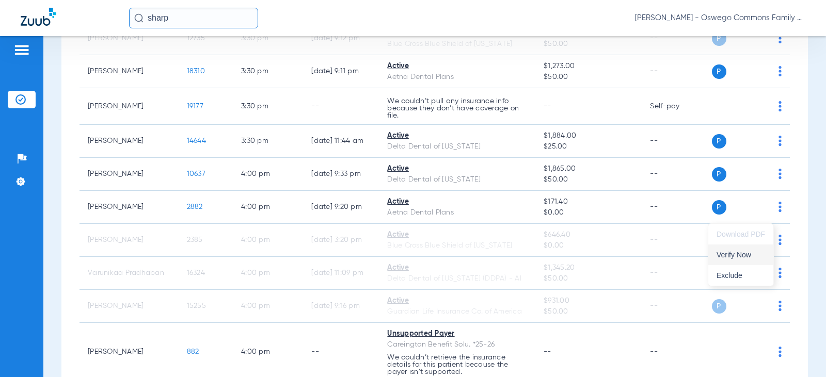
click at [483, 253] on span "Verify Now" at bounding box center [741, 254] width 49 height 7
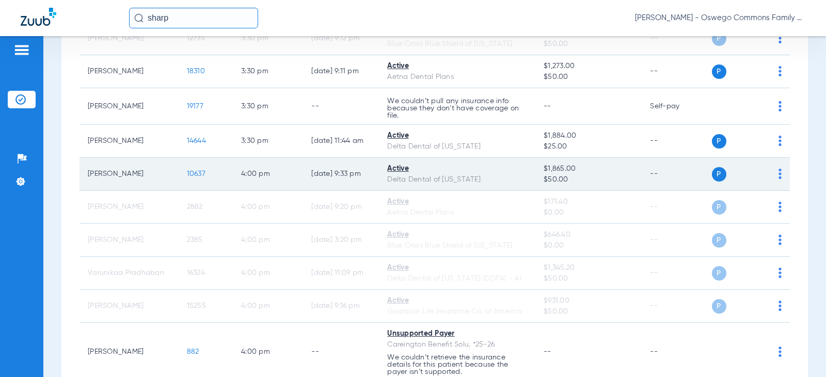
click at [483, 183] on td "P S" at bounding box center [751, 174] width 78 height 33
click at [483, 182] on div "P S" at bounding box center [747, 174] width 70 height 14
click at [483, 179] on img at bounding box center [780, 174] width 3 height 10
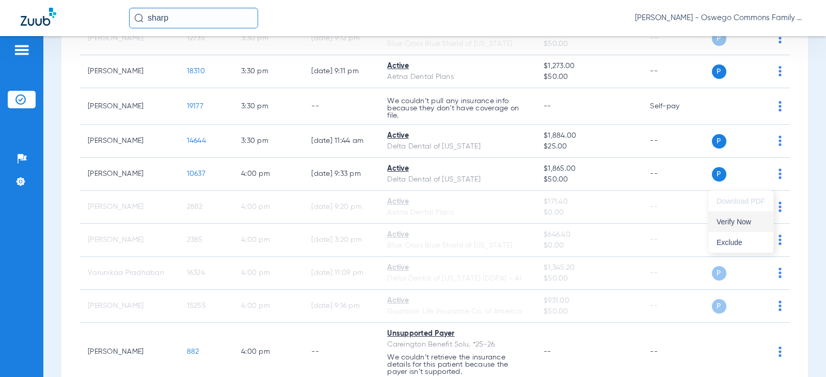
click at [483, 224] on span "Verify Now" at bounding box center [741, 221] width 49 height 7
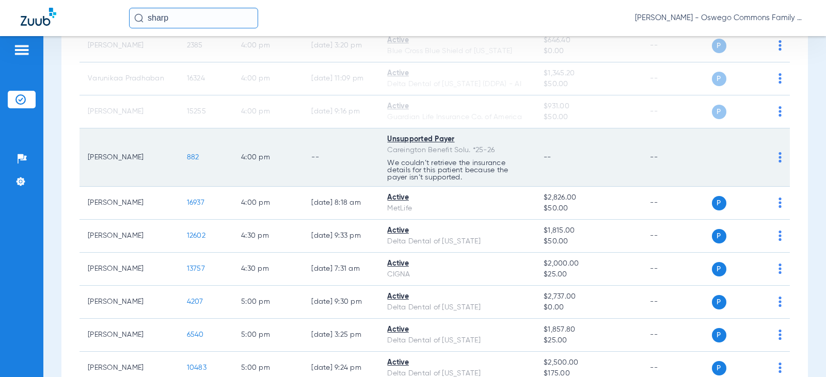
scroll to position [2154, 0]
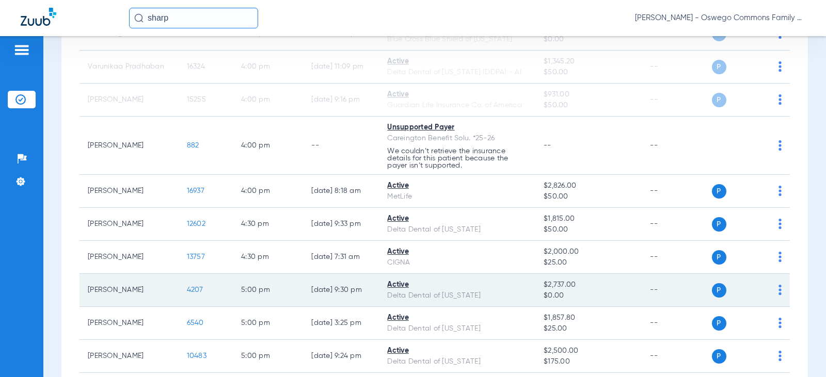
click at [483, 298] on div "P S" at bounding box center [747, 290] width 70 height 14
click at [483, 295] on img at bounding box center [780, 290] width 3 height 10
drag, startPoint x: 749, startPoint y: 336, endPoint x: 487, endPoint y: 297, distance: 264.7
click at [483, 337] on span "Verify Now" at bounding box center [741, 338] width 49 height 7
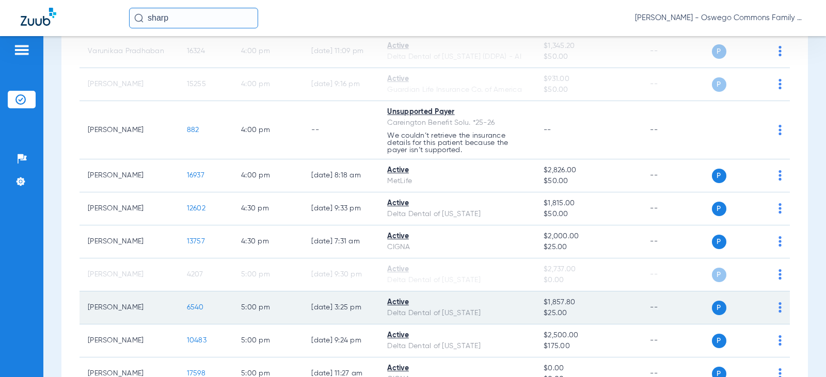
scroll to position [2249, 0]
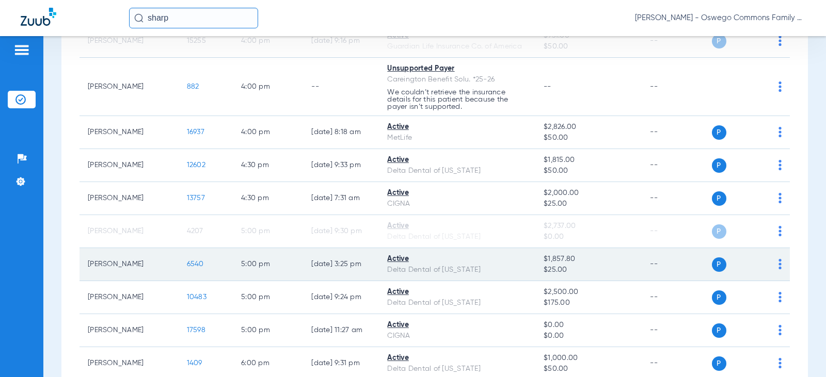
click at [483, 281] on td "P S" at bounding box center [751, 264] width 78 height 33
click at [483, 270] on img at bounding box center [780, 264] width 3 height 10
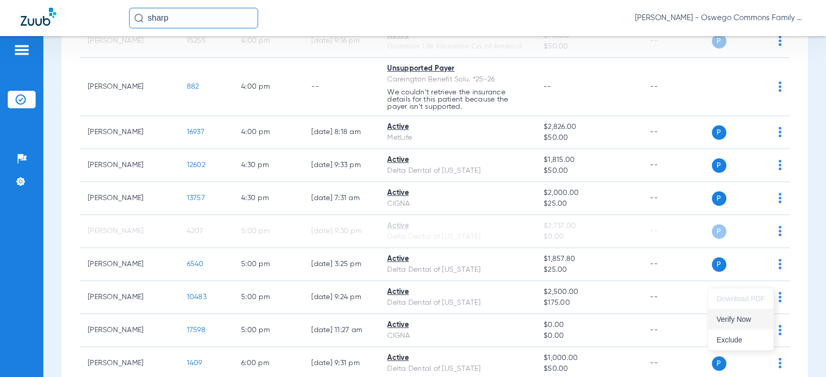
click at [483, 324] on button "Verify Now" at bounding box center [740, 319] width 65 height 21
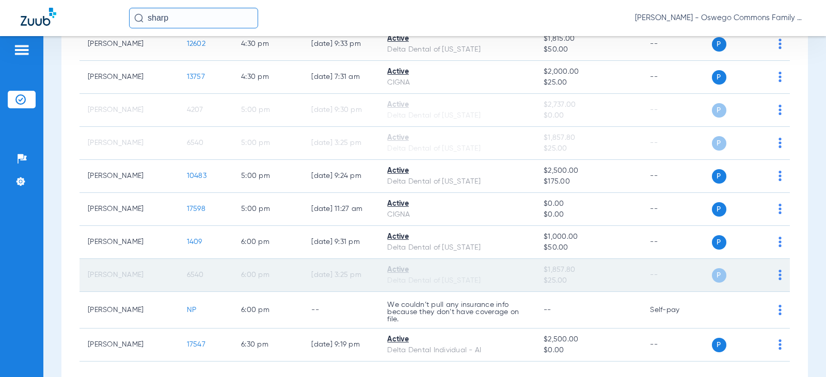
scroll to position [2435, 0]
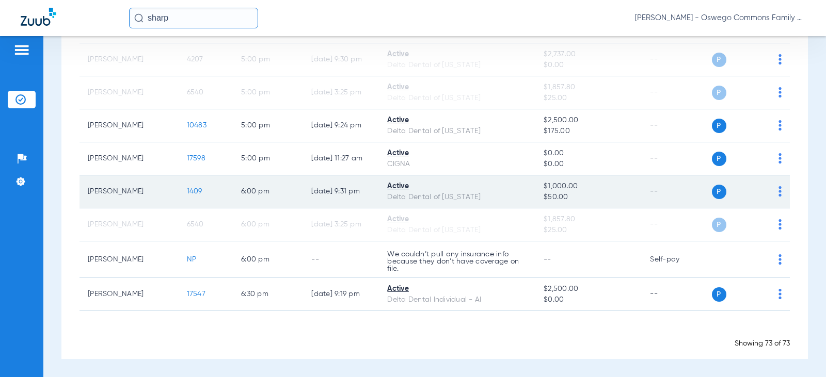
click at [483, 192] on div "P S" at bounding box center [747, 192] width 70 height 14
click at [483, 192] on img at bounding box center [780, 191] width 3 height 10
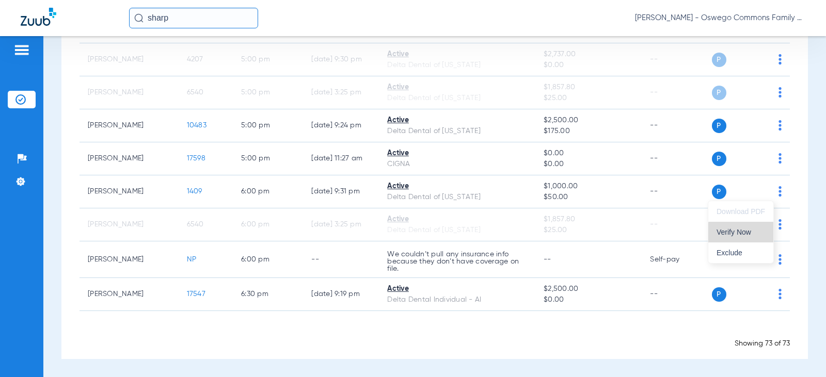
click at [483, 233] on span "Verify Now" at bounding box center [741, 232] width 49 height 7
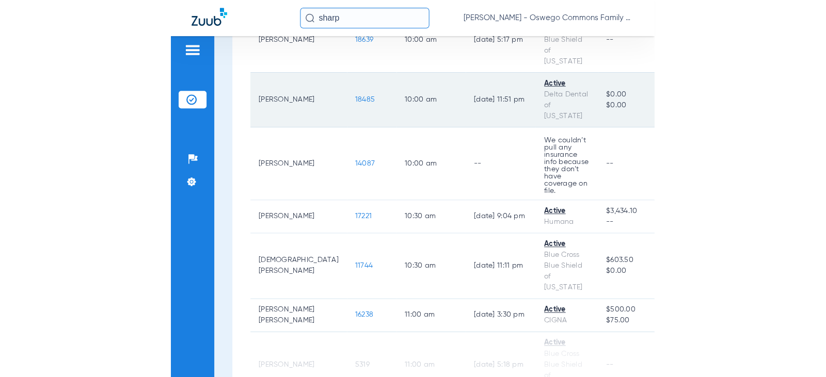
scroll to position [1033, 0]
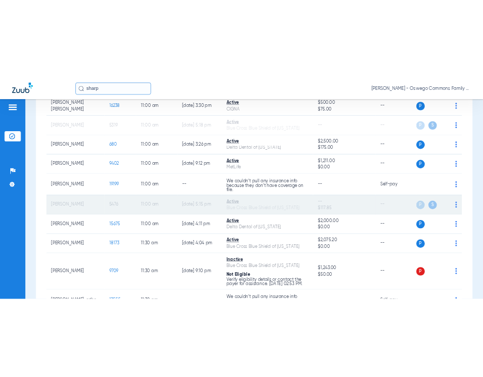
scroll to position [775, 0]
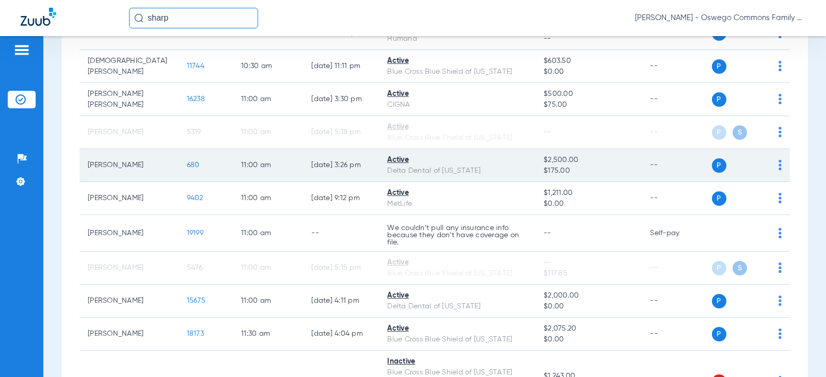
click at [483, 161] on div "Active" at bounding box center [457, 160] width 140 height 11
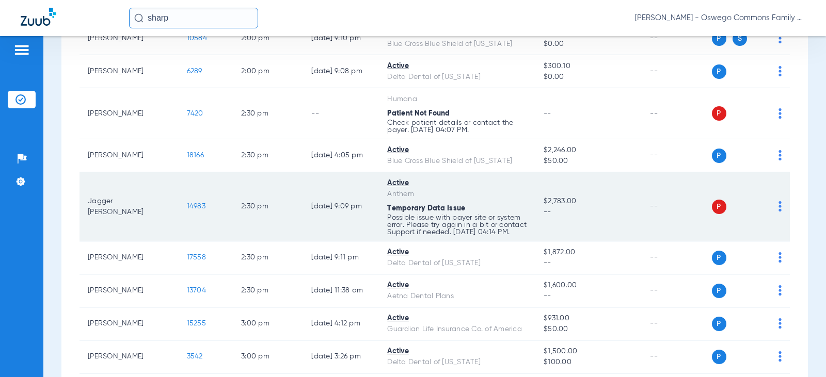
scroll to position [1549, 0]
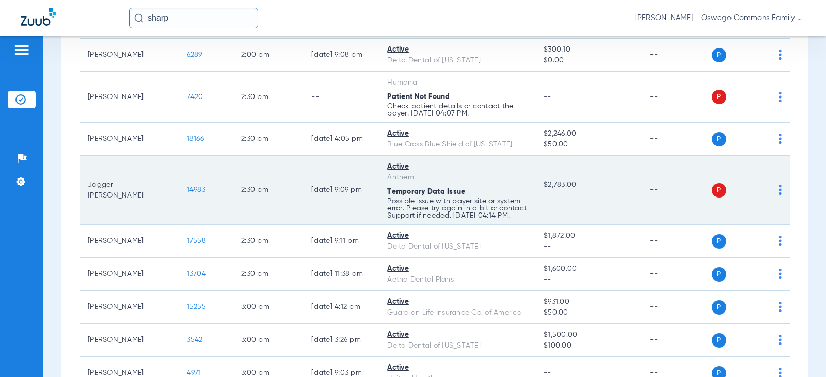
click at [483, 202] on td "P S" at bounding box center [751, 190] width 78 height 69
click at [483, 195] on img at bounding box center [780, 190] width 3 height 10
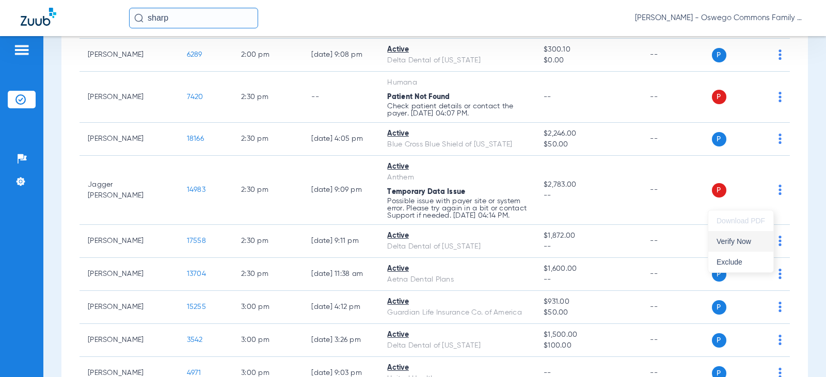
click at [483, 243] on span "Verify Now" at bounding box center [741, 241] width 49 height 7
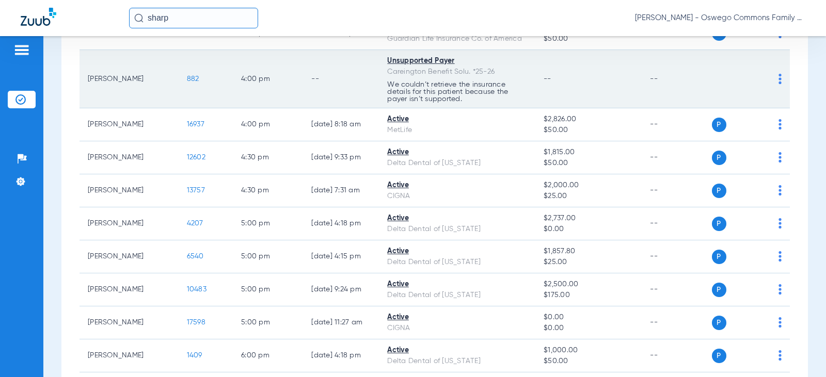
scroll to position [2235, 0]
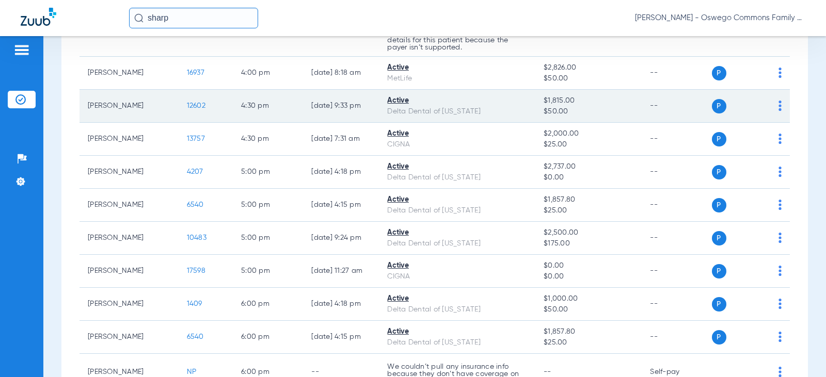
click at [483, 113] on td "P S" at bounding box center [751, 106] width 78 height 33
click at [483, 114] on td "P S" at bounding box center [751, 106] width 78 height 33
click at [483, 111] on img at bounding box center [780, 106] width 3 height 10
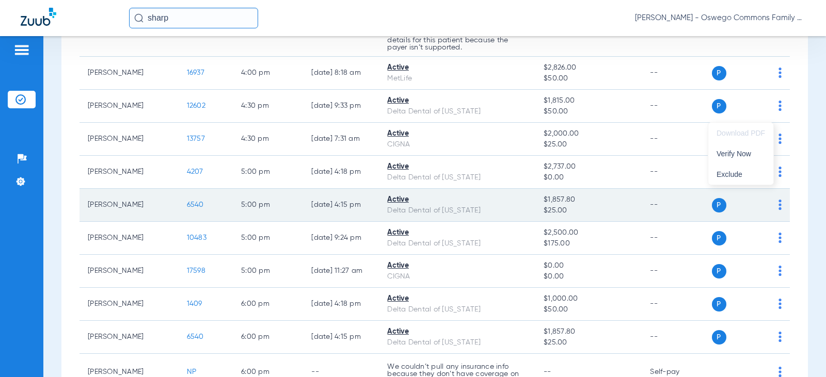
drag, startPoint x: 742, startPoint y: 154, endPoint x: 544, endPoint y: 223, distance: 209.4
click at [483, 154] on span "Verify Now" at bounding box center [741, 153] width 49 height 7
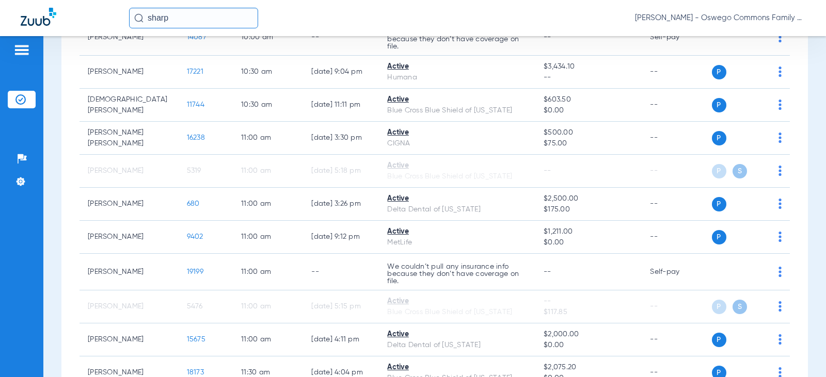
scroll to position [775, 0]
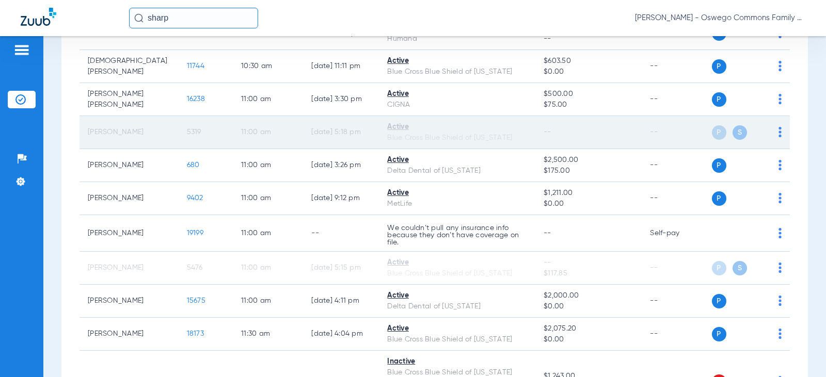
click at [140, 136] on td "[PERSON_NAME]" at bounding box center [129, 132] width 99 height 33
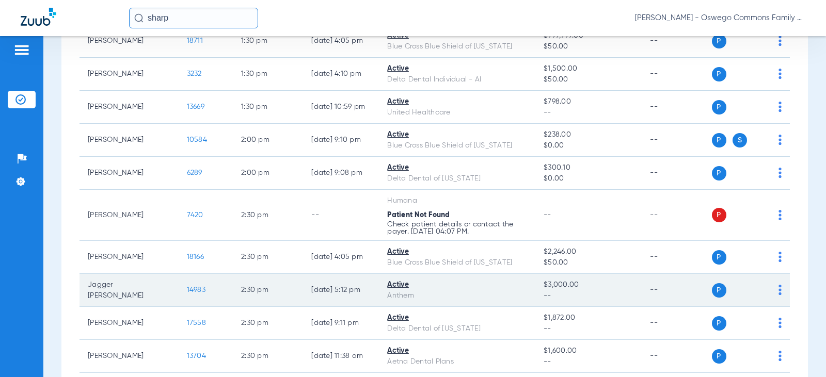
scroll to position [1497, 0]
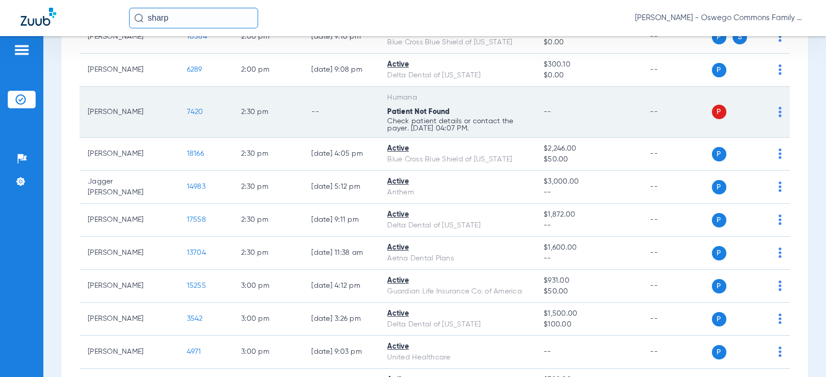
click at [179, 129] on td "7420" at bounding box center [206, 112] width 54 height 51
click at [483, 124] on td "P S" at bounding box center [751, 112] width 78 height 51
click at [483, 117] on img at bounding box center [780, 112] width 3 height 10
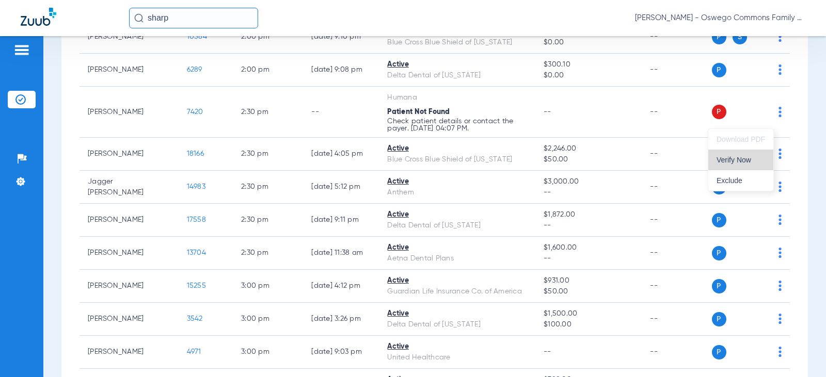
click at [483, 160] on span "Verify Now" at bounding box center [741, 159] width 49 height 7
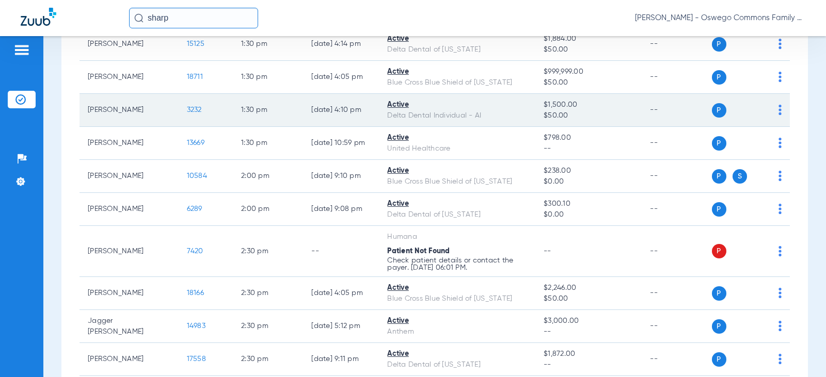
scroll to position [1549, 0]
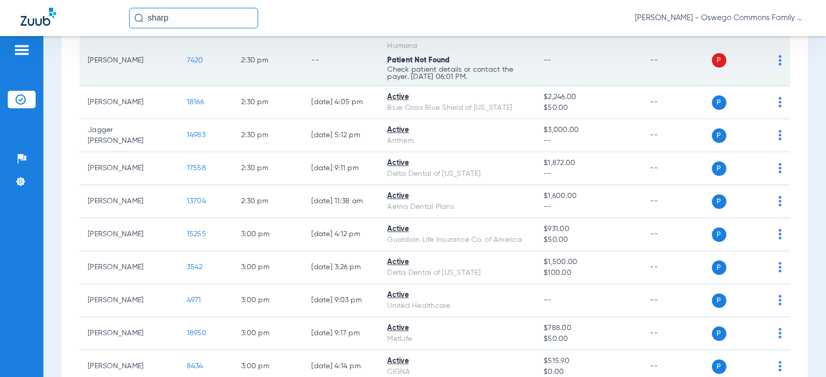
click at [212, 77] on td "7420" at bounding box center [206, 60] width 54 height 51
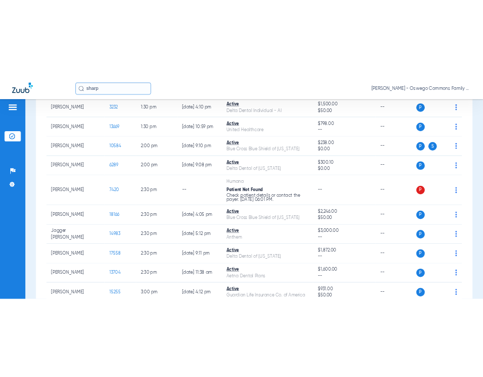
scroll to position [1394, 0]
